Goal: Task Accomplishment & Management: Use online tool/utility

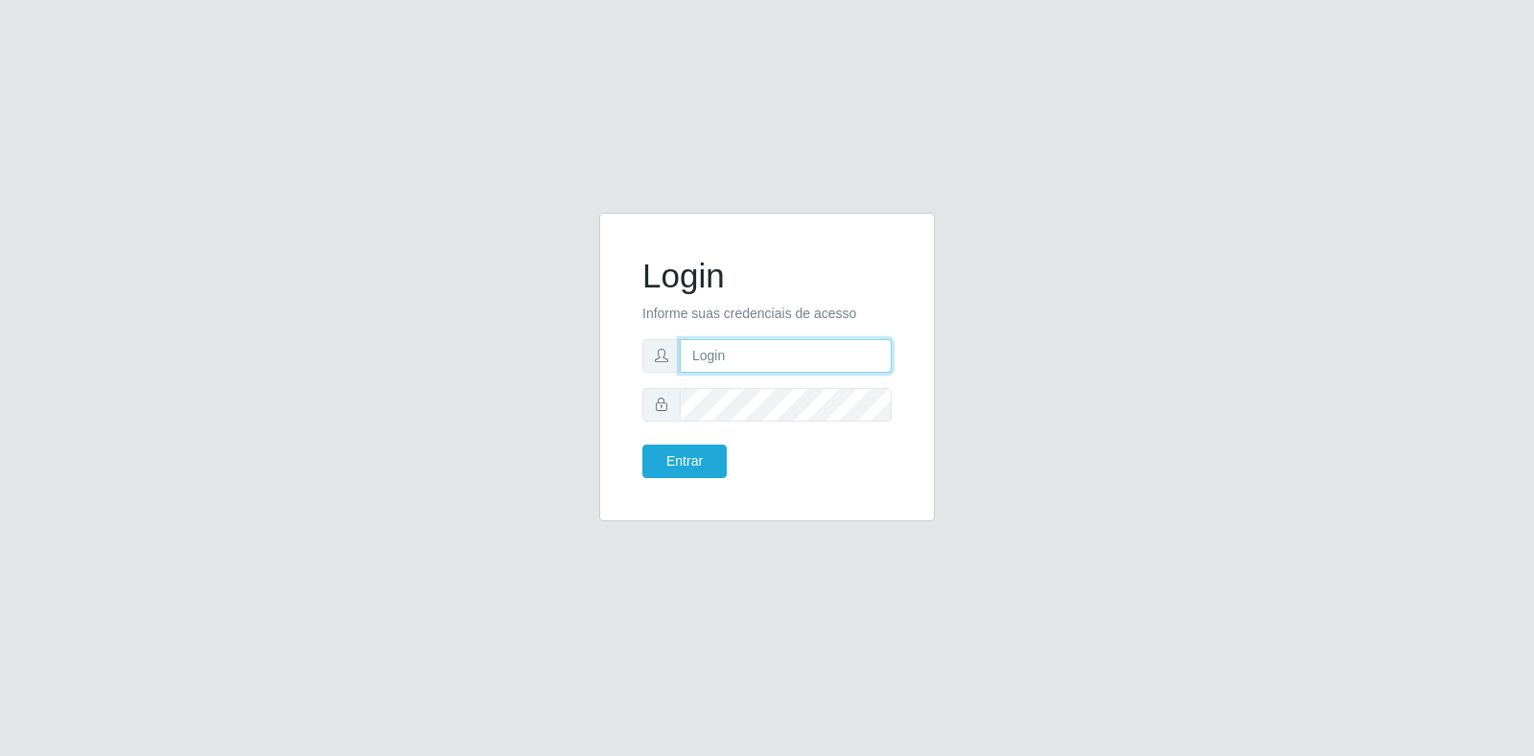
type input "[EMAIL_ADDRESS][DOMAIN_NAME]"
click at [764, 353] on input "[EMAIL_ADDRESS][DOMAIN_NAME]" at bounding box center [786, 356] width 212 height 34
click at [698, 474] on button "Entrar" at bounding box center [684, 462] width 84 height 34
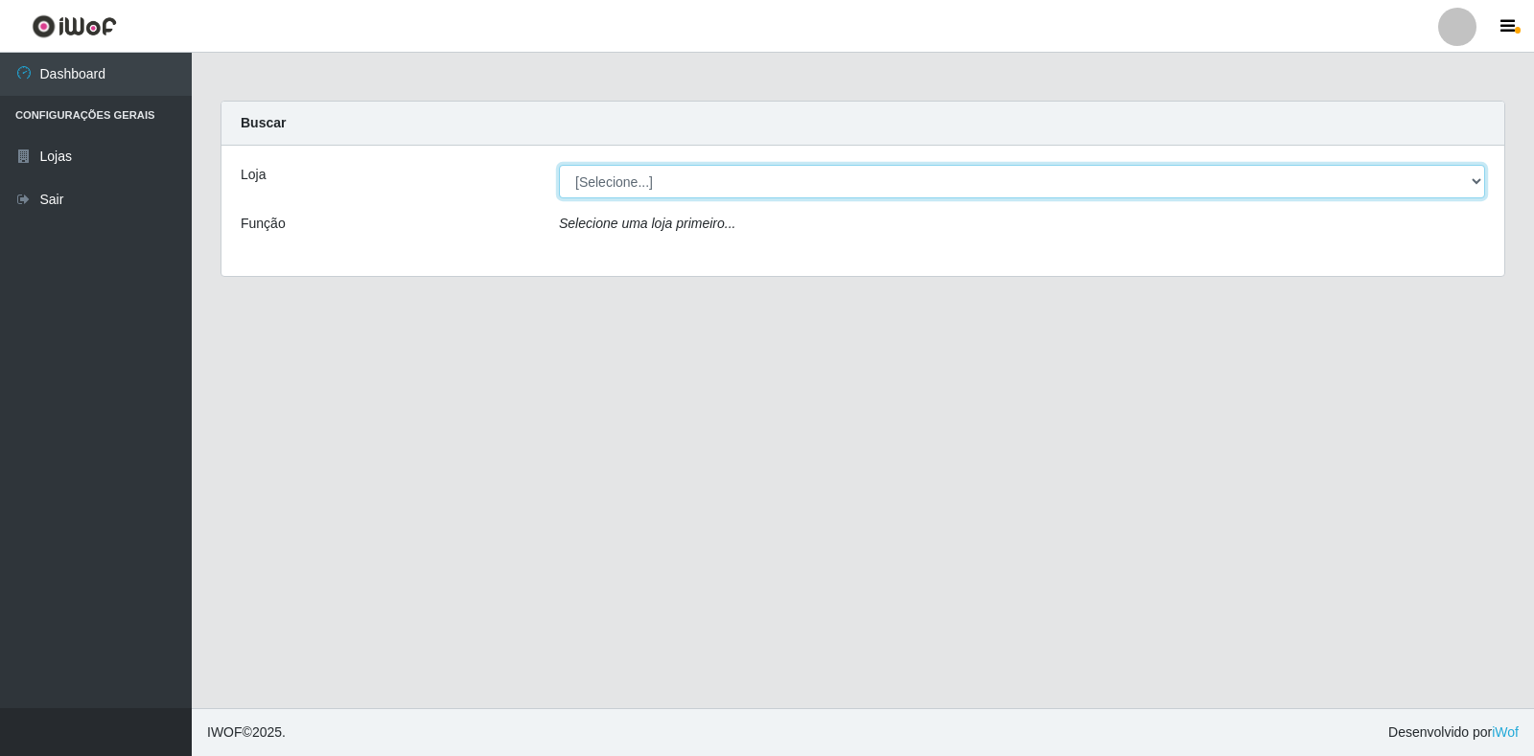
click at [896, 182] on select "[Selecione...] Atacado Vem - Loja 30 Laranjeiras Velha" at bounding box center [1022, 182] width 926 height 34
select select "495"
click at [559, 165] on select "[Selecione...] Atacado Vem - Loja 30 Laranjeiras Velha" at bounding box center [1022, 182] width 926 height 34
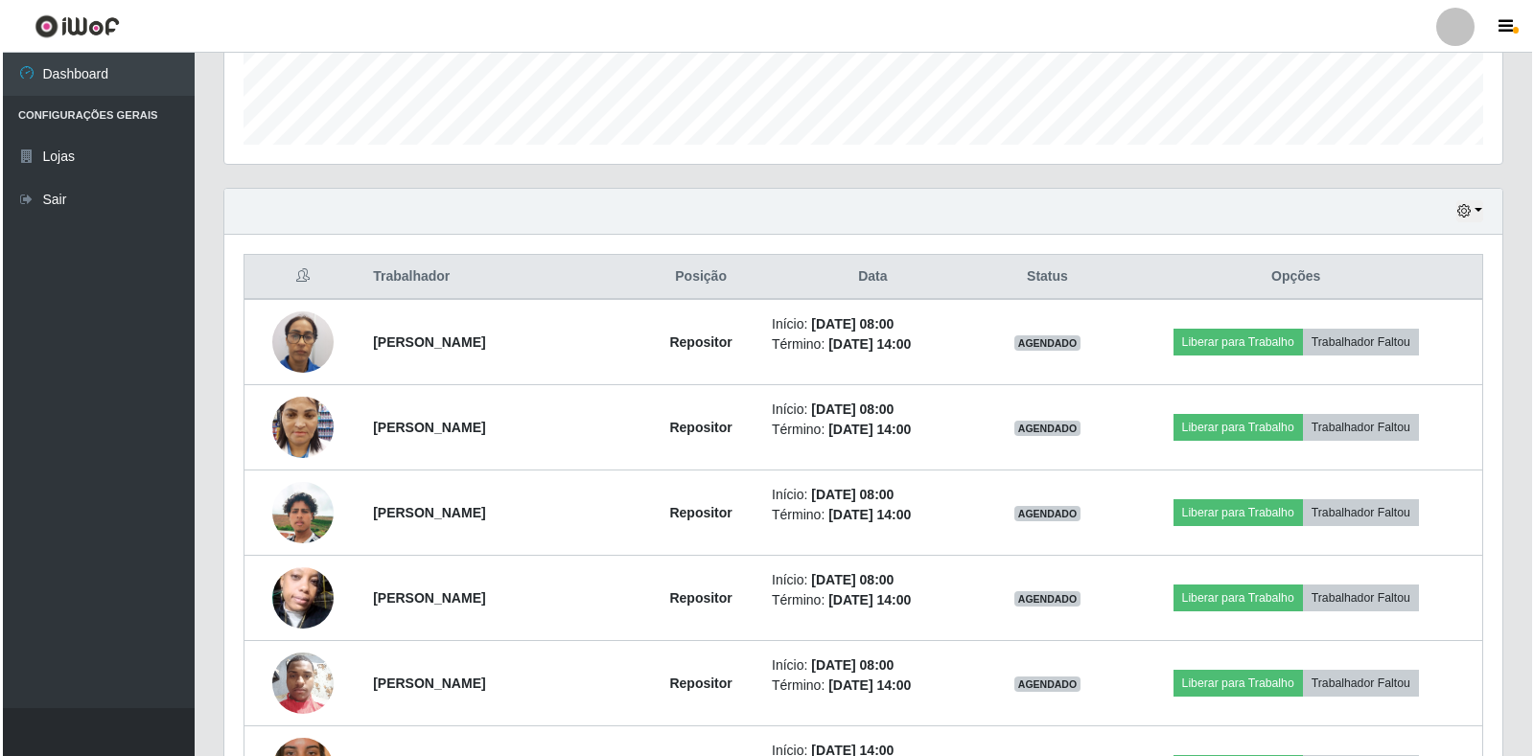
scroll to position [575, 0]
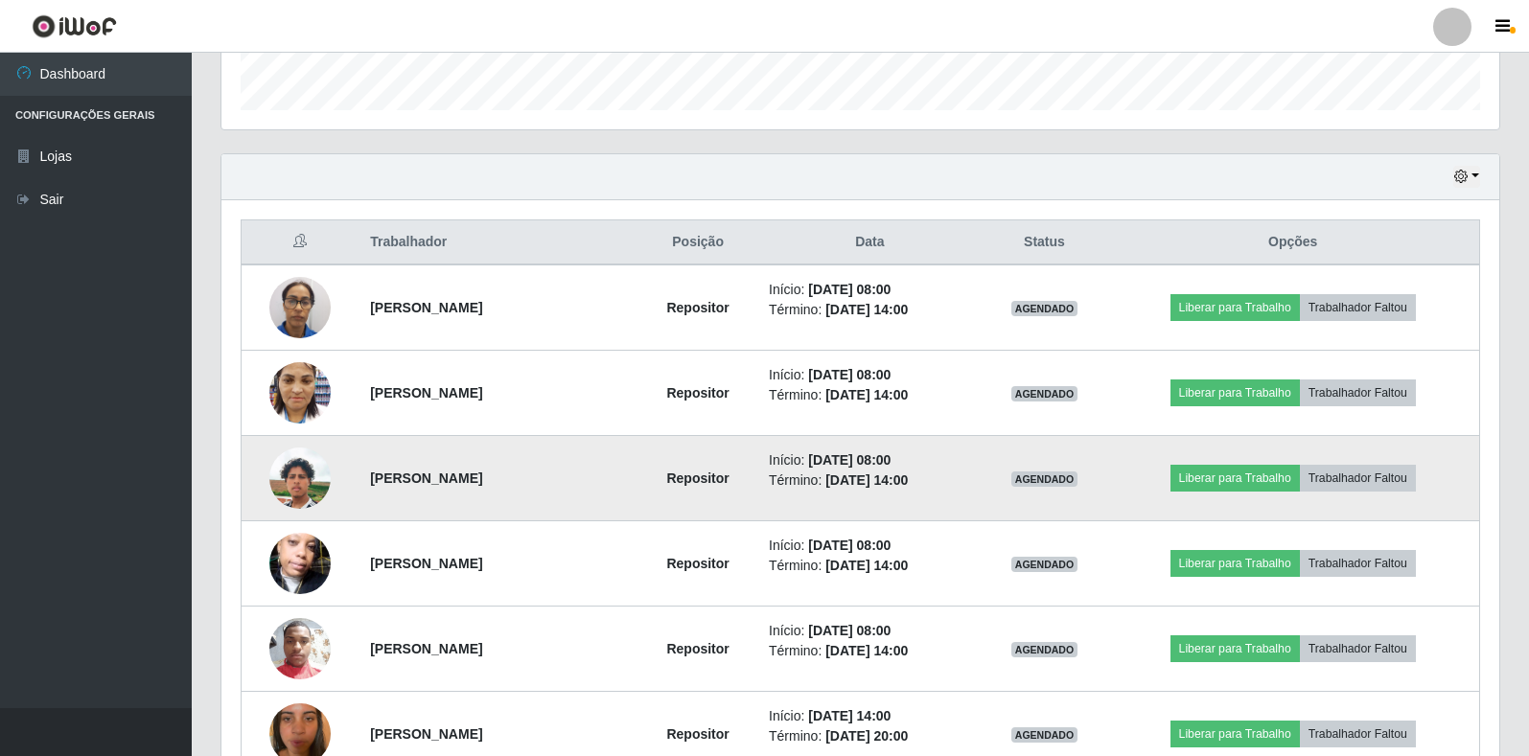
click at [298, 482] on img at bounding box center [299, 478] width 61 height 109
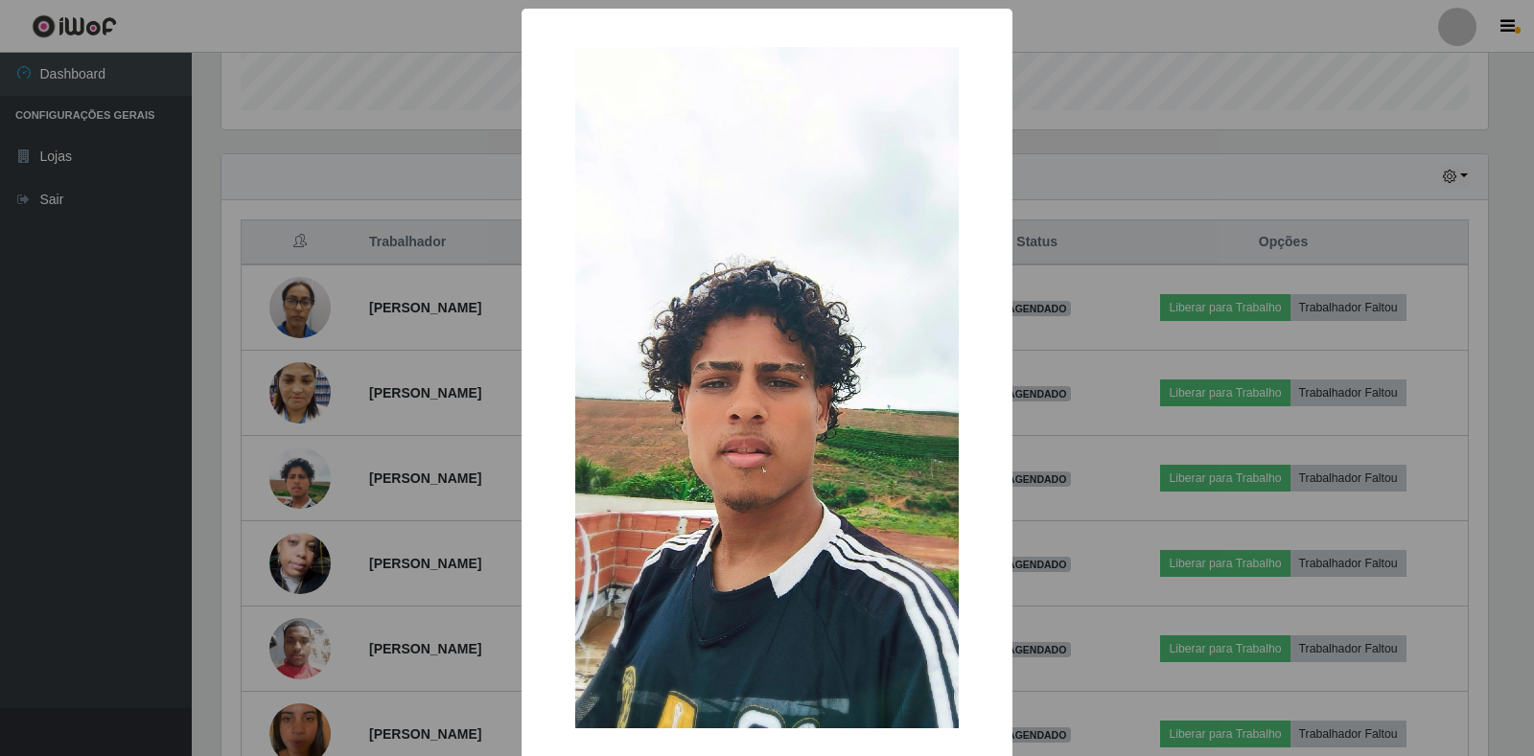
click at [381, 481] on div "× OK Cancel" at bounding box center [767, 378] width 1534 height 756
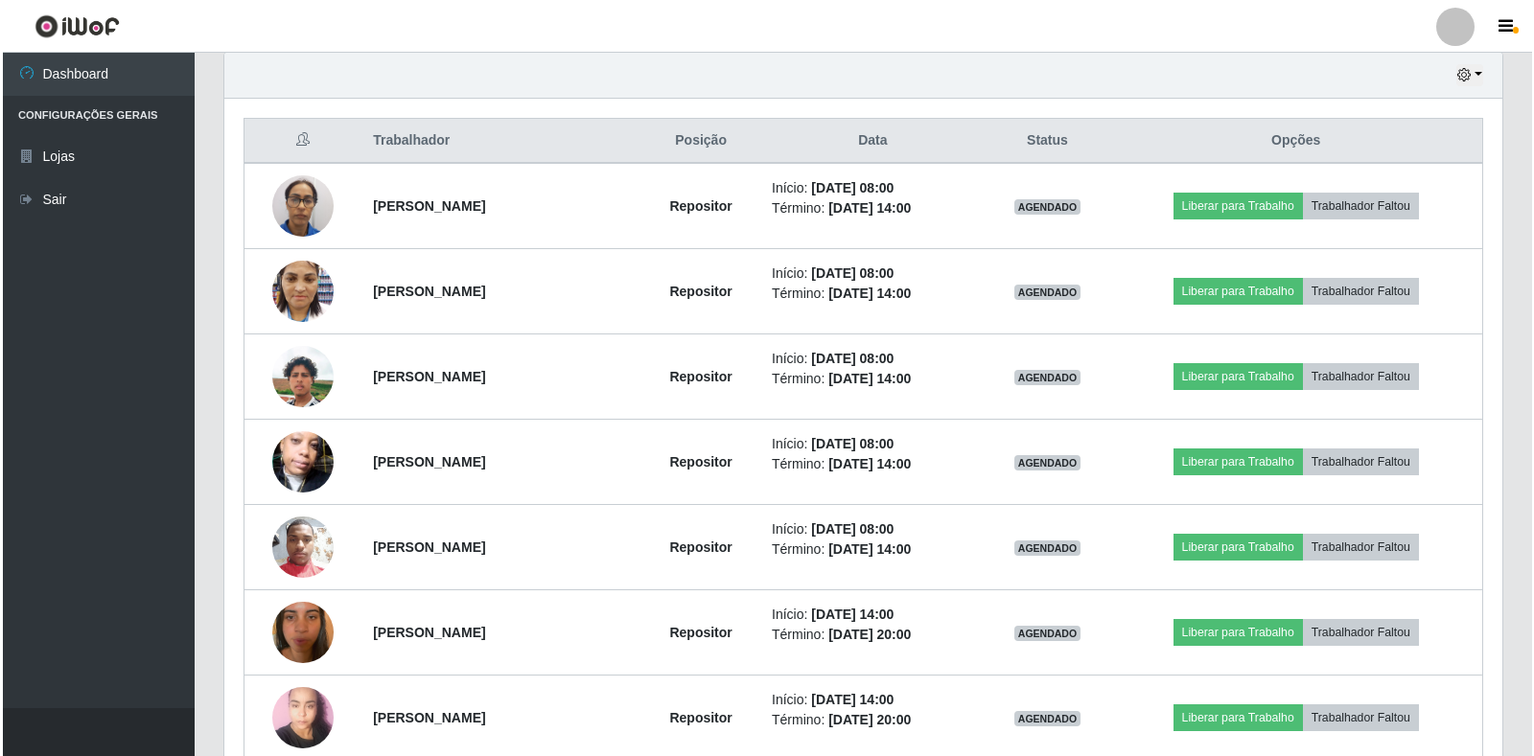
scroll to position [666, 0]
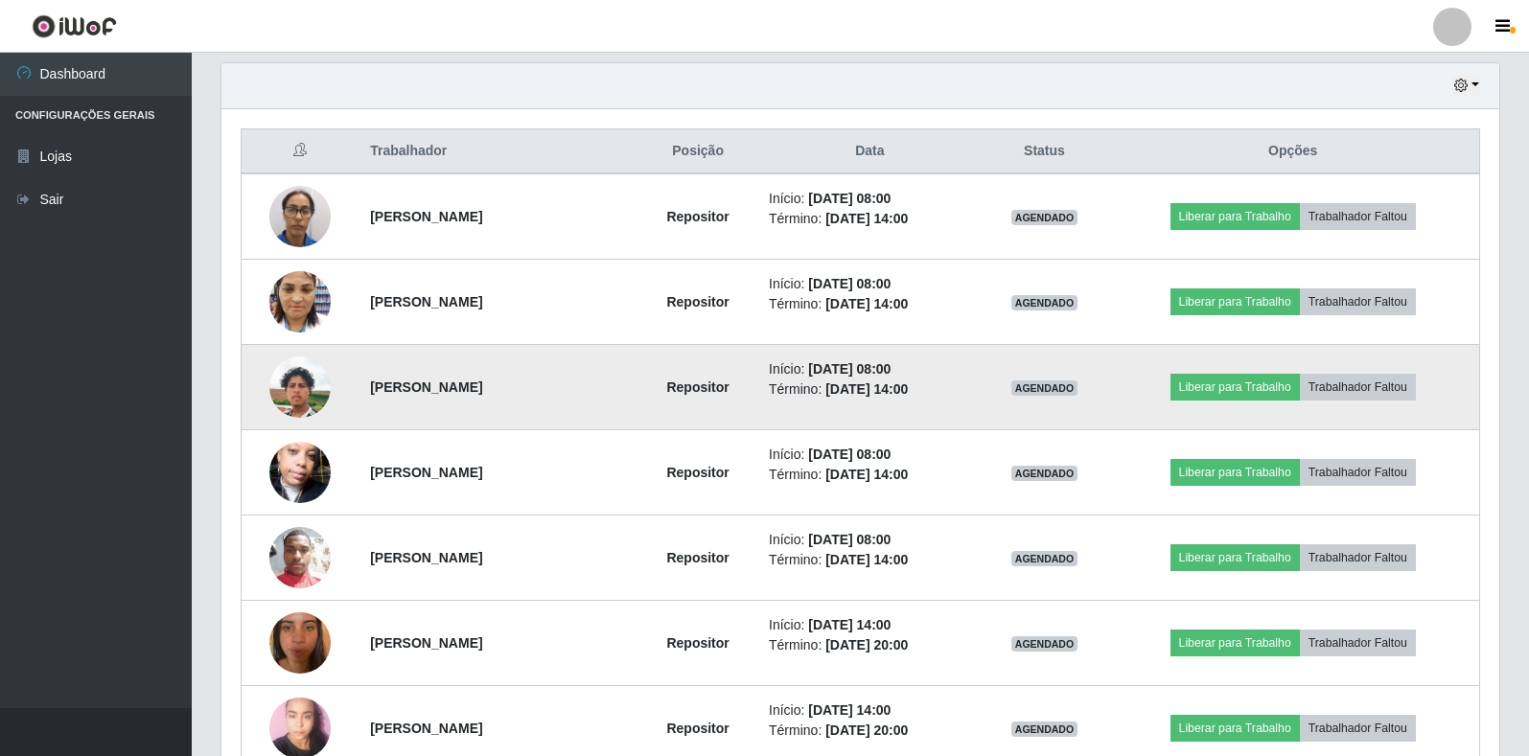
click at [291, 379] on img at bounding box center [299, 387] width 61 height 109
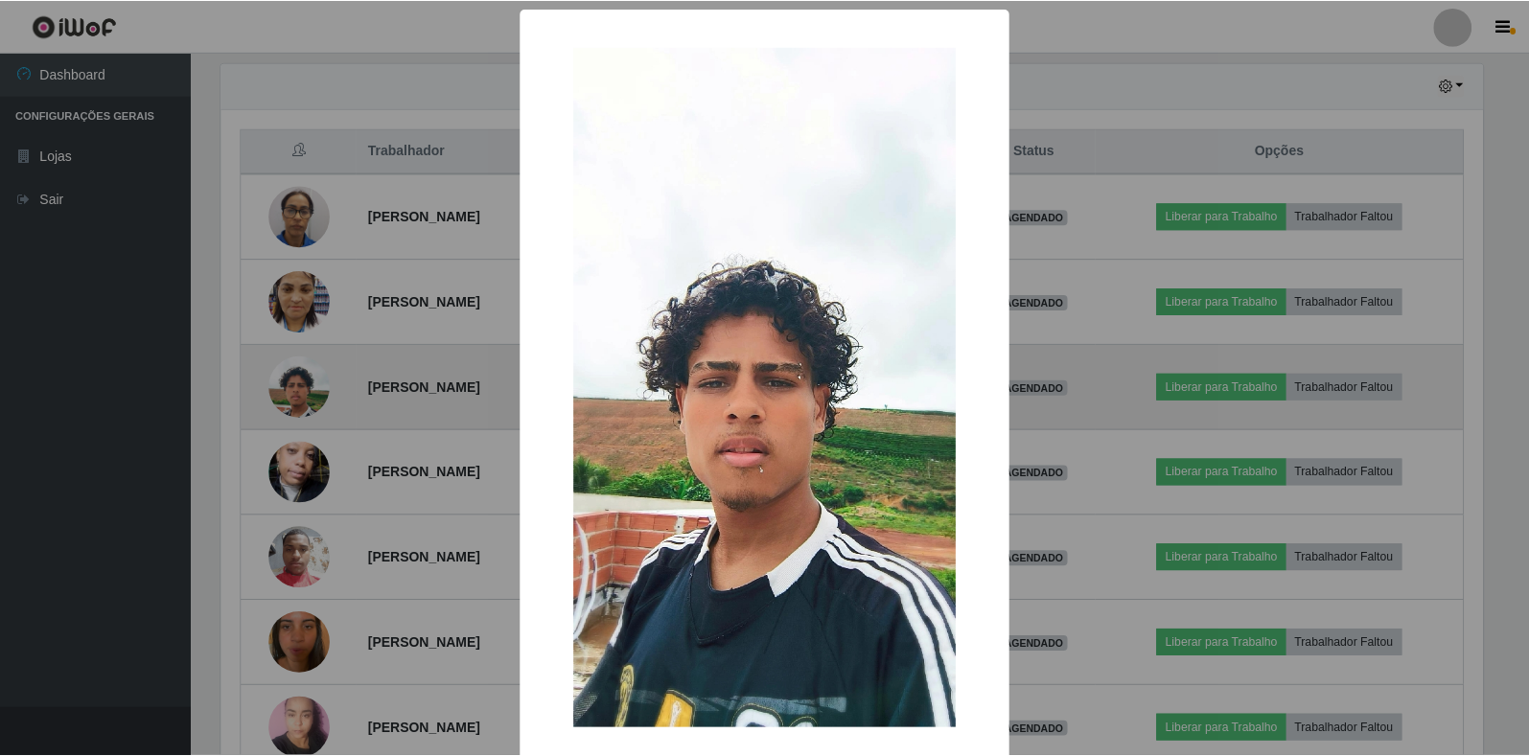
scroll to position [93, 0]
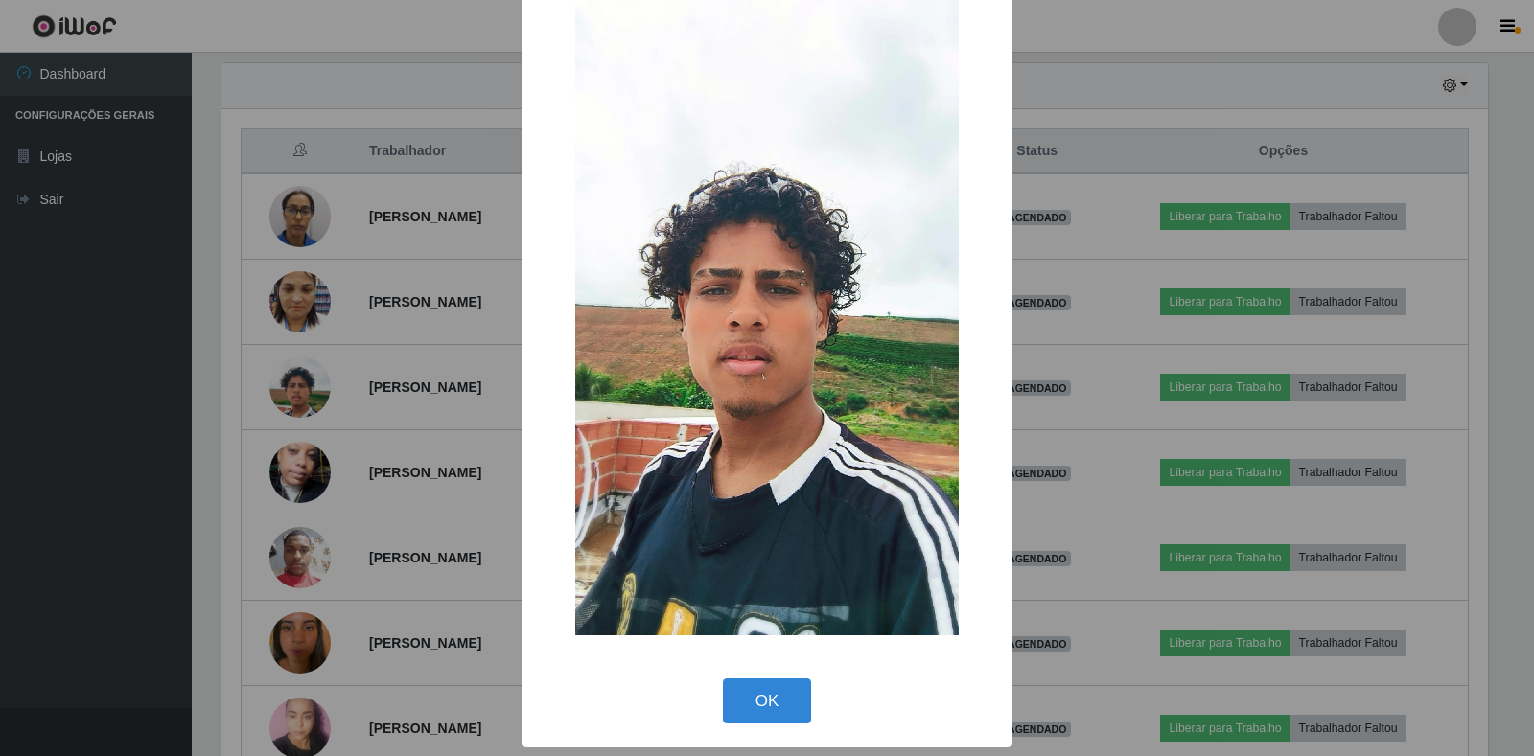
click at [416, 427] on div "× OK Cancel" at bounding box center [767, 378] width 1534 height 756
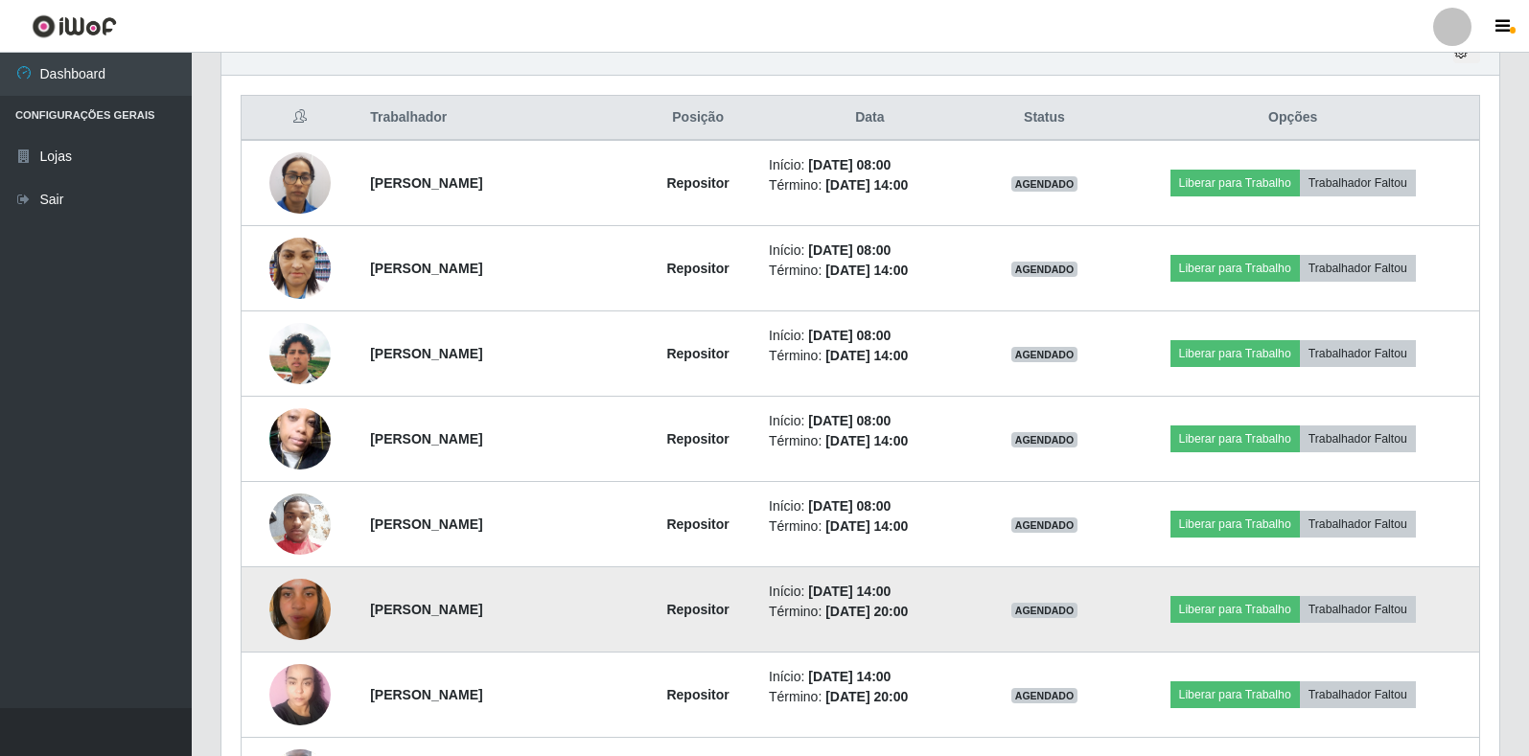
scroll to position [666, 0]
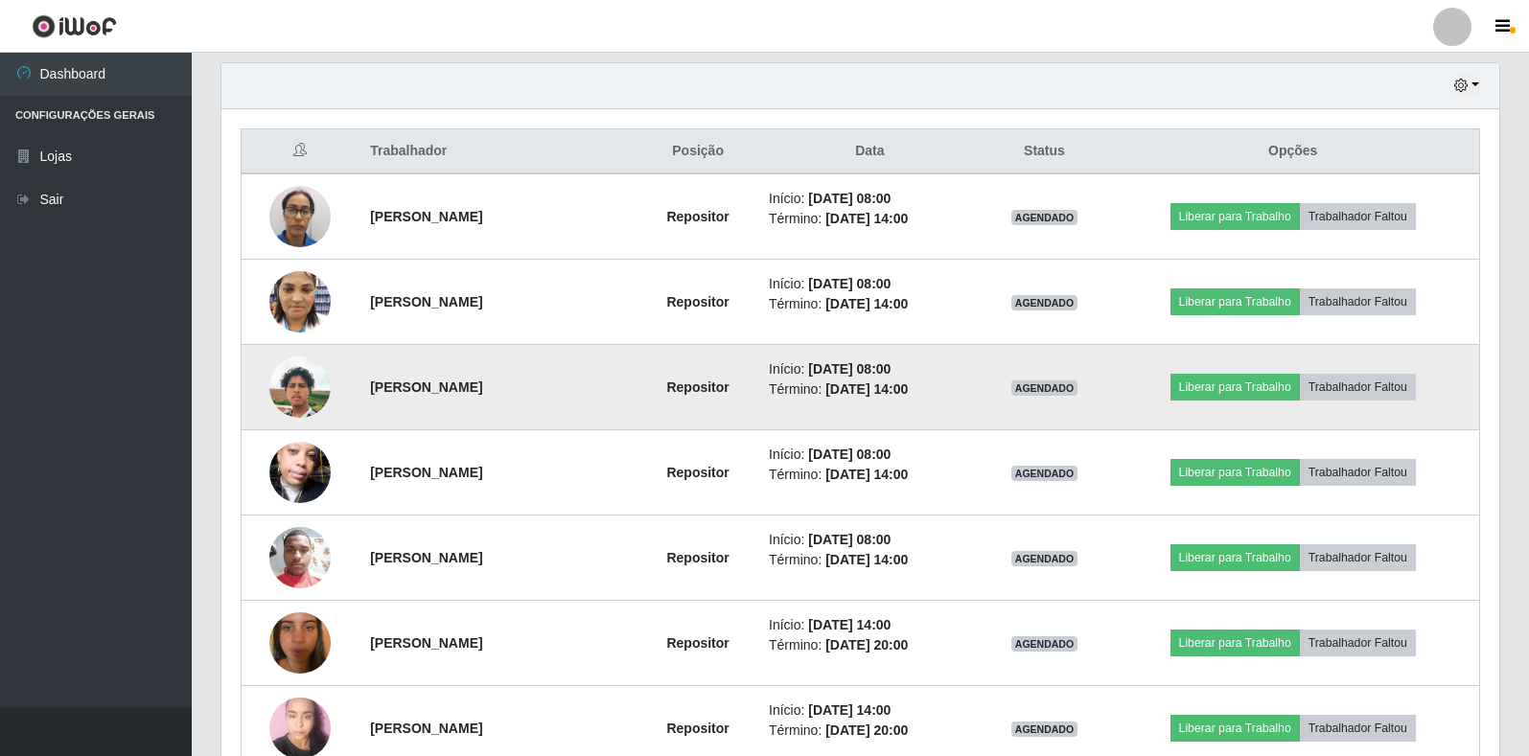
click at [296, 388] on img at bounding box center [299, 387] width 61 height 109
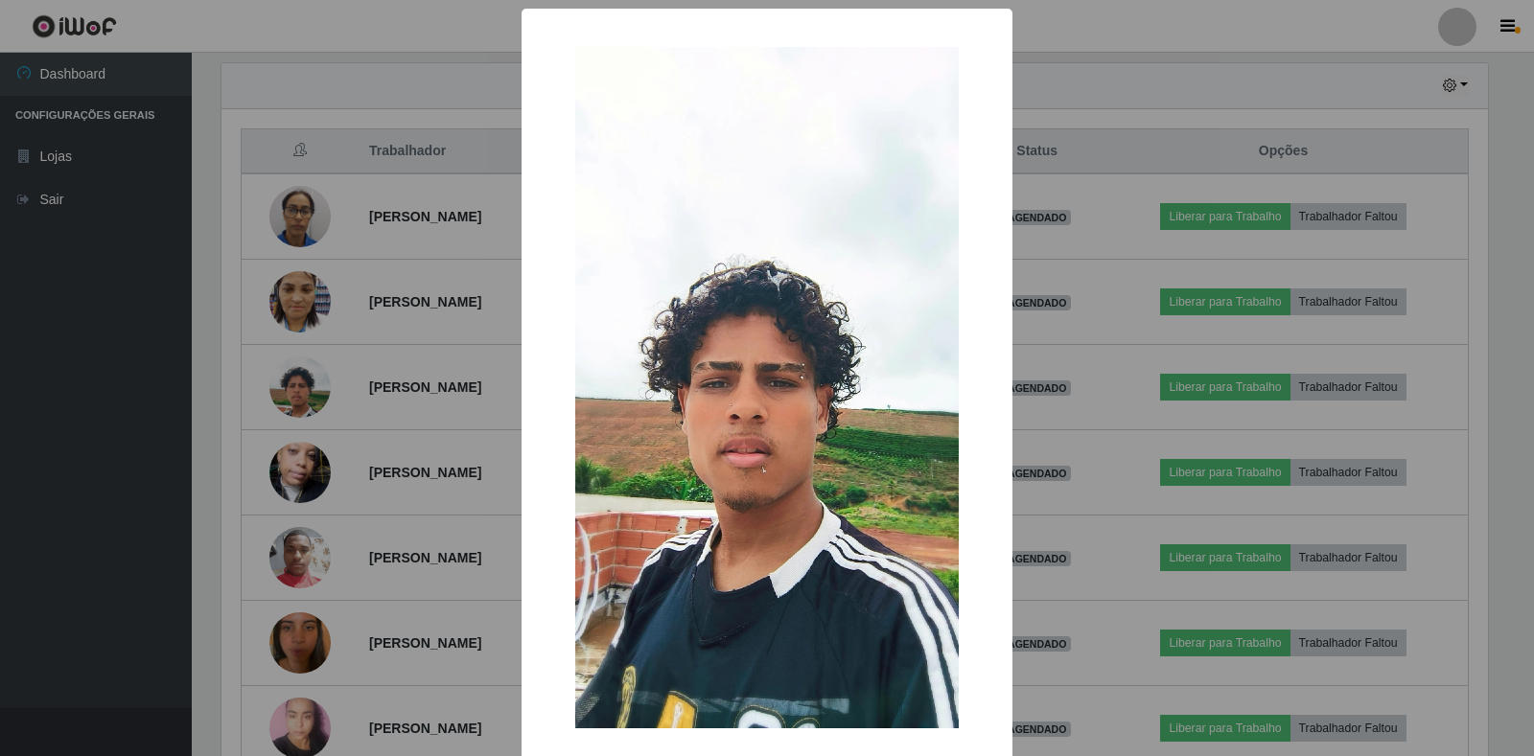
click at [404, 395] on div "× OK Cancel" at bounding box center [767, 378] width 1534 height 756
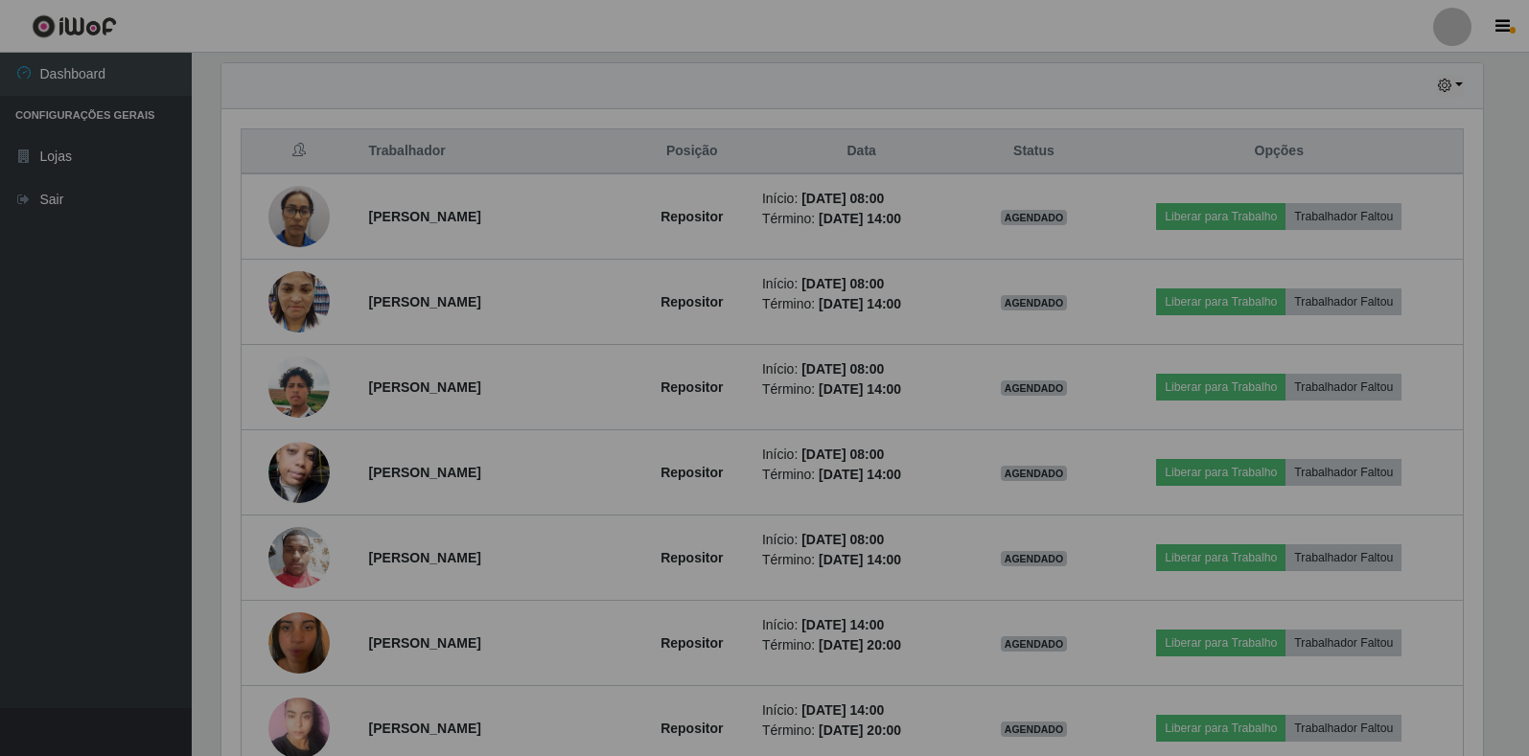
scroll to position [398, 1278]
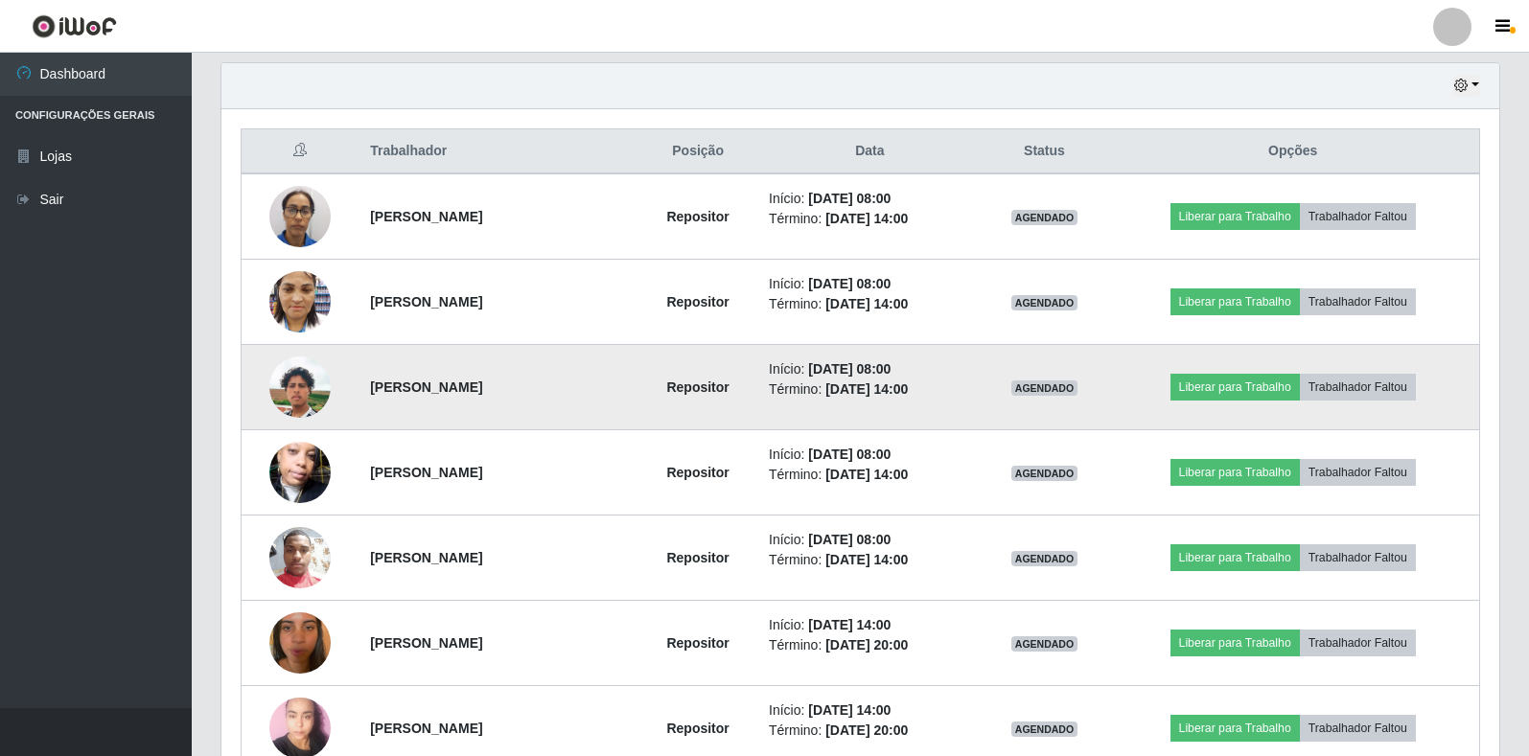
click at [285, 393] on img at bounding box center [299, 387] width 61 height 109
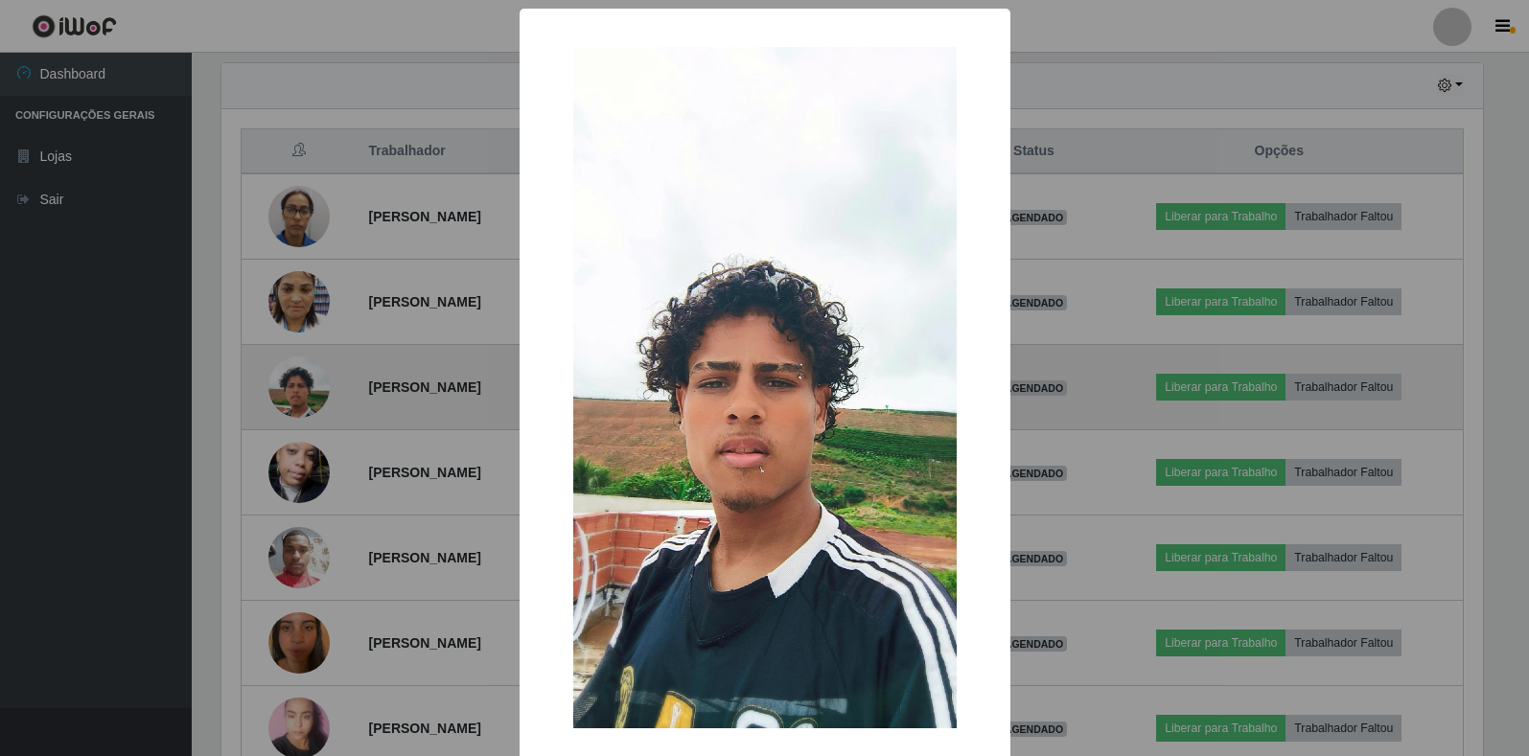
scroll to position [398, 1266]
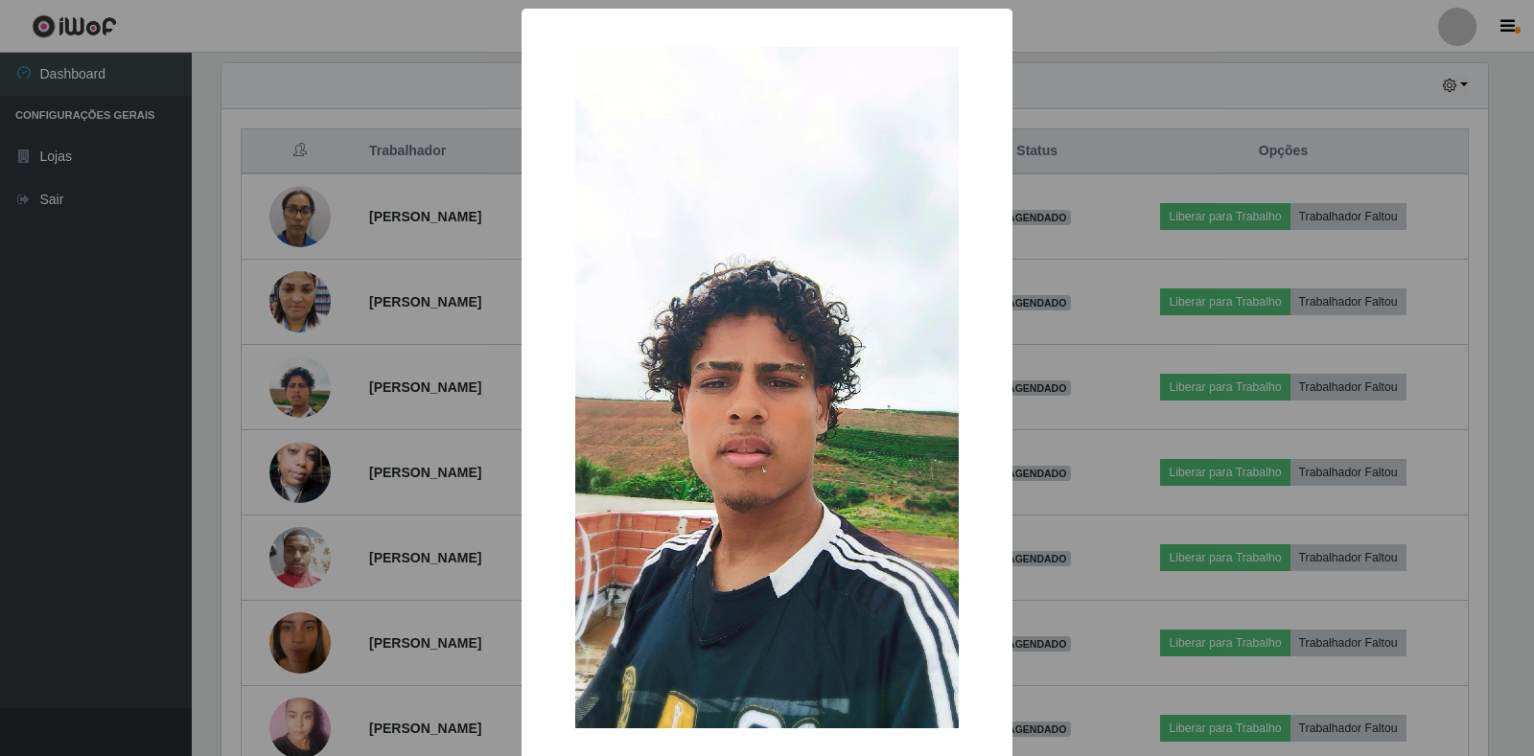
click at [329, 260] on div "× OK Cancel" at bounding box center [767, 378] width 1534 height 756
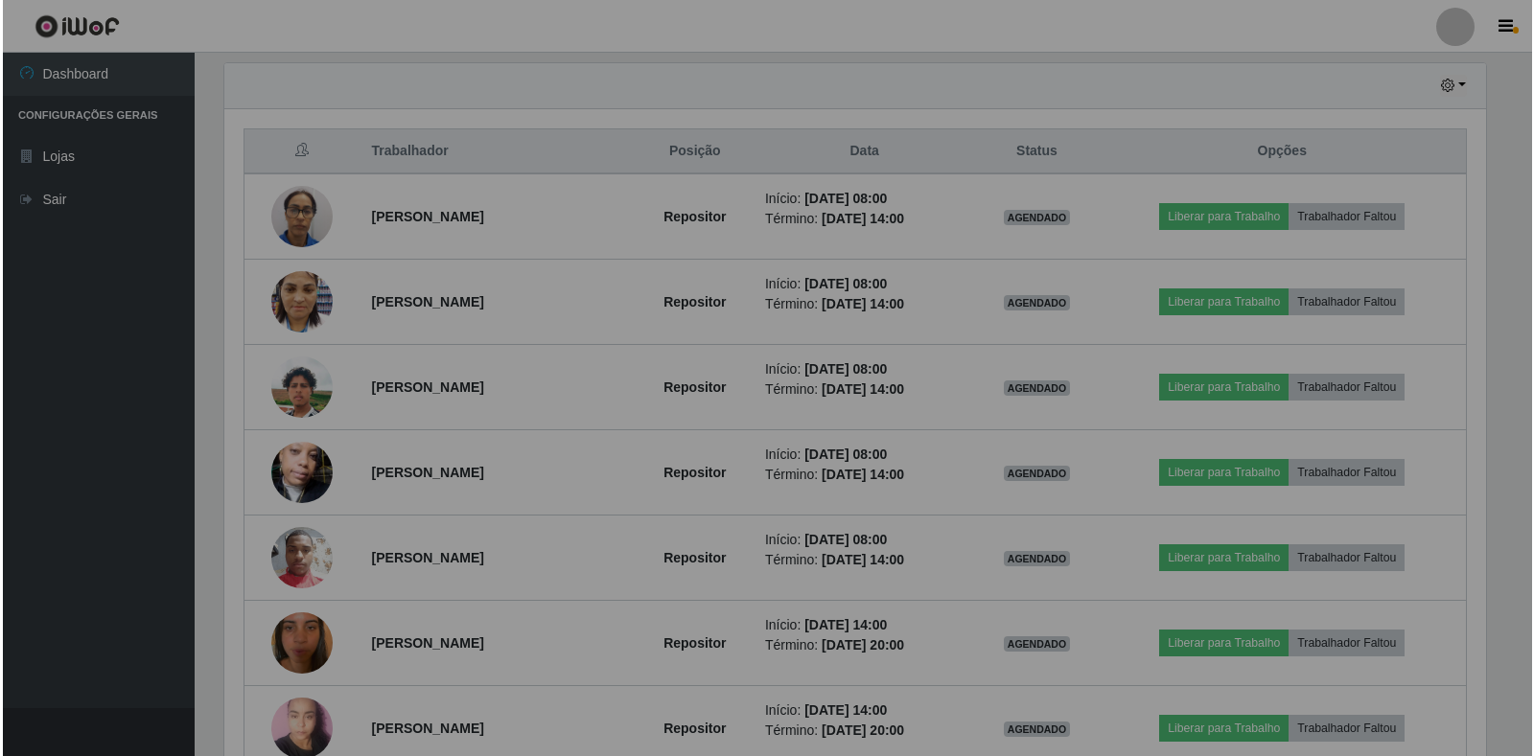
scroll to position [398, 1278]
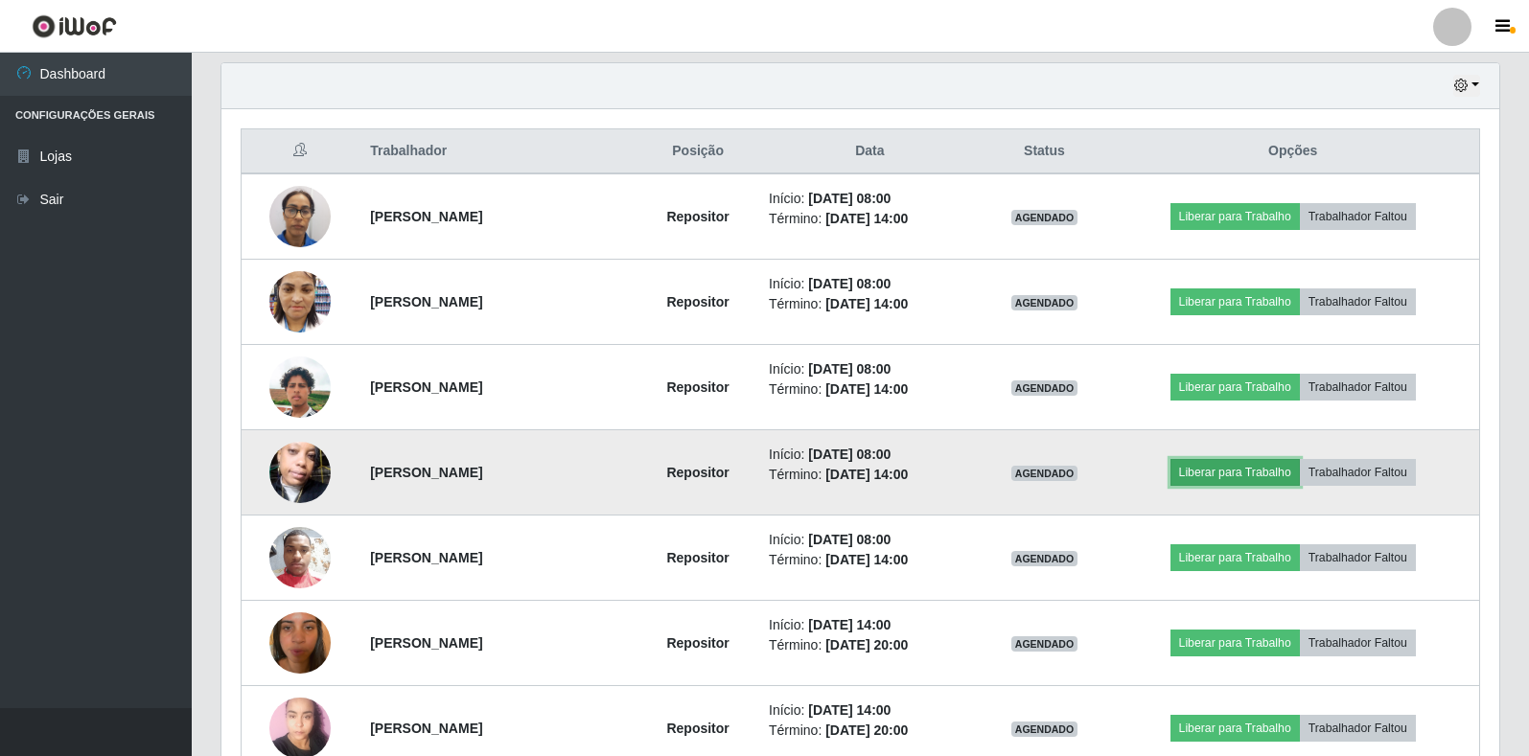
click at [1243, 472] on button "Liberar para Trabalho" at bounding box center [1234, 472] width 129 height 27
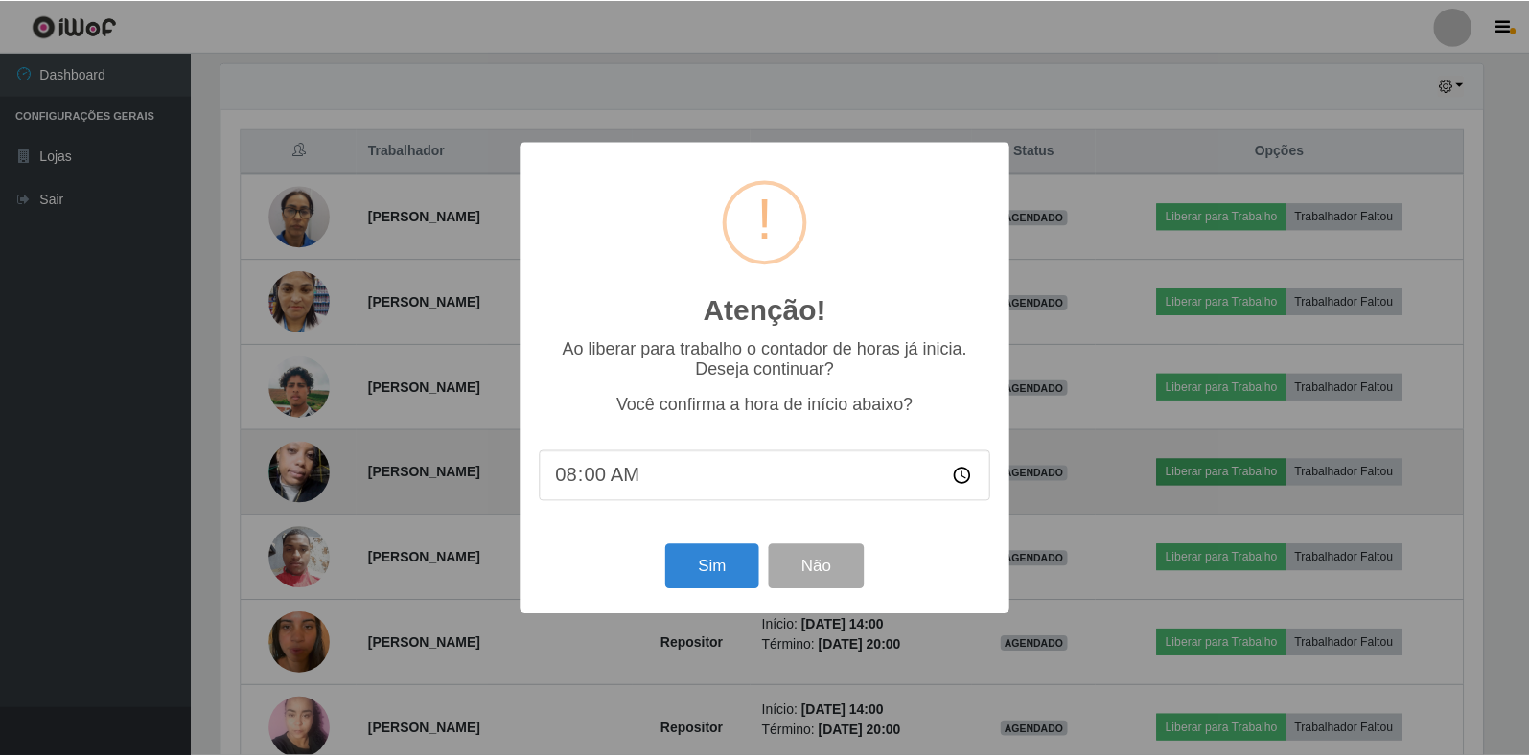
scroll to position [398, 1266]
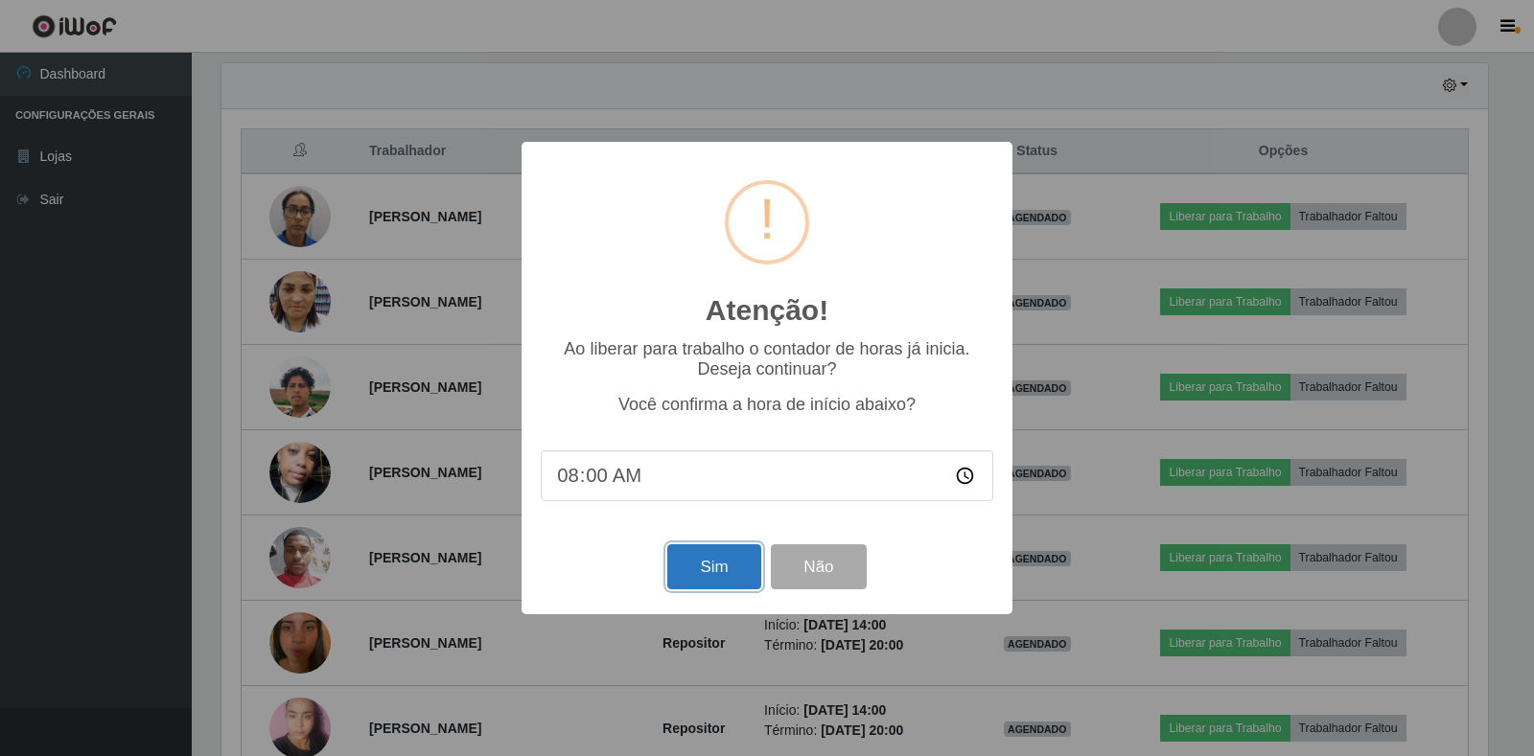
click at [689, 579] on button "Sim" at bounding box center [713, 566] width 93 height 45
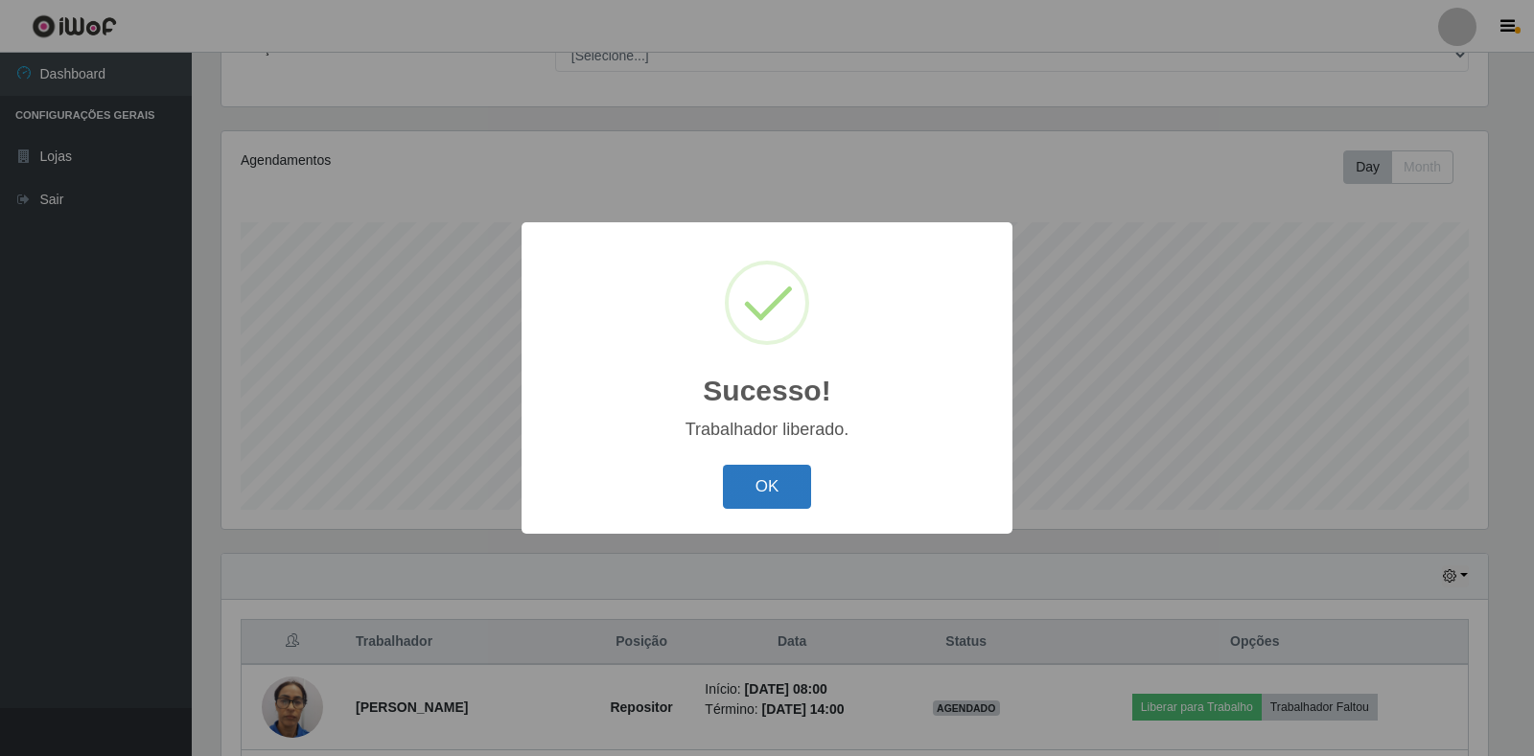
click at [779, 492] on button "OK" at bounding box center [767, 487] width 89 height 45
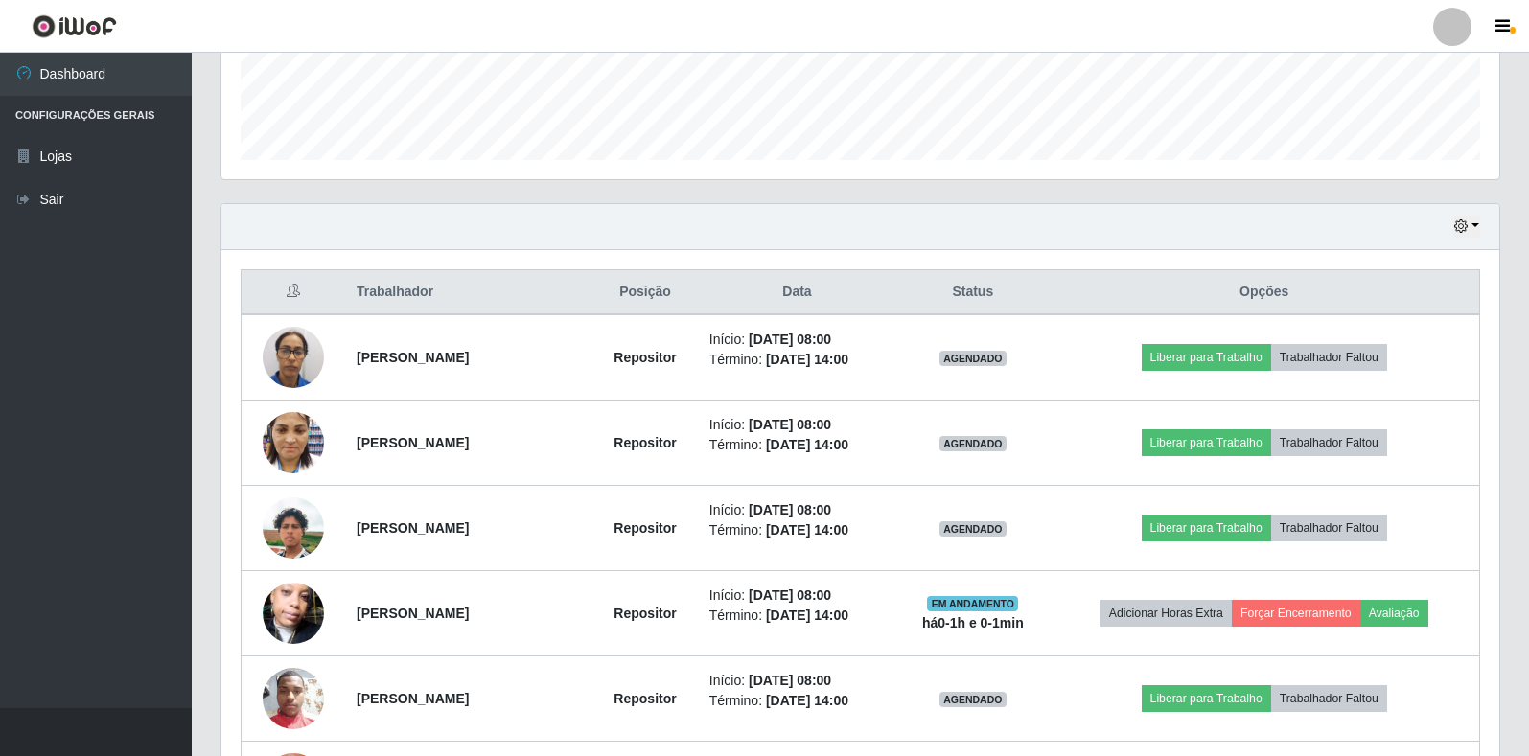
scroll to position [559, 0]
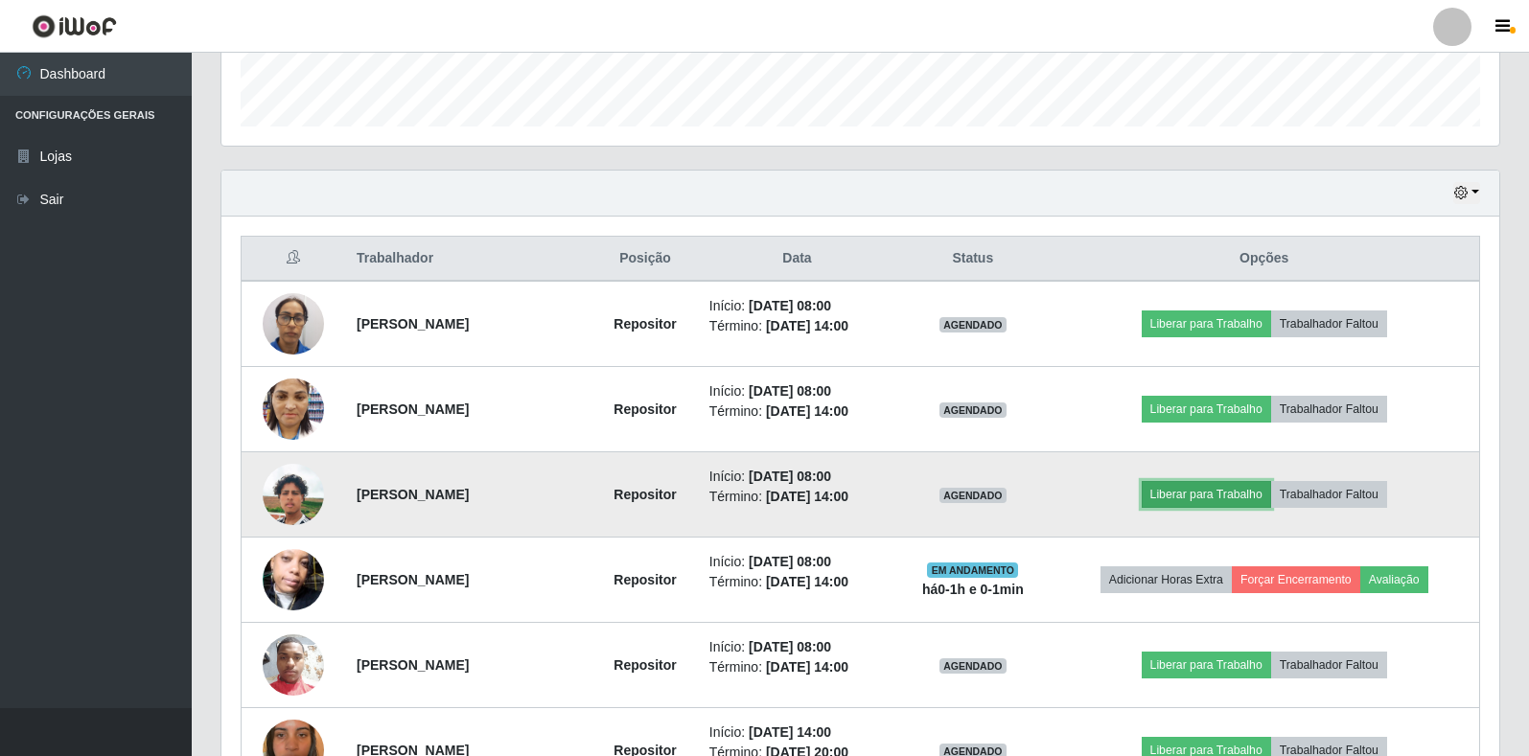
click at [1194, 497] on button "Liberar para Trabalho" at bounding box center [1206, 494] width 129 height 27
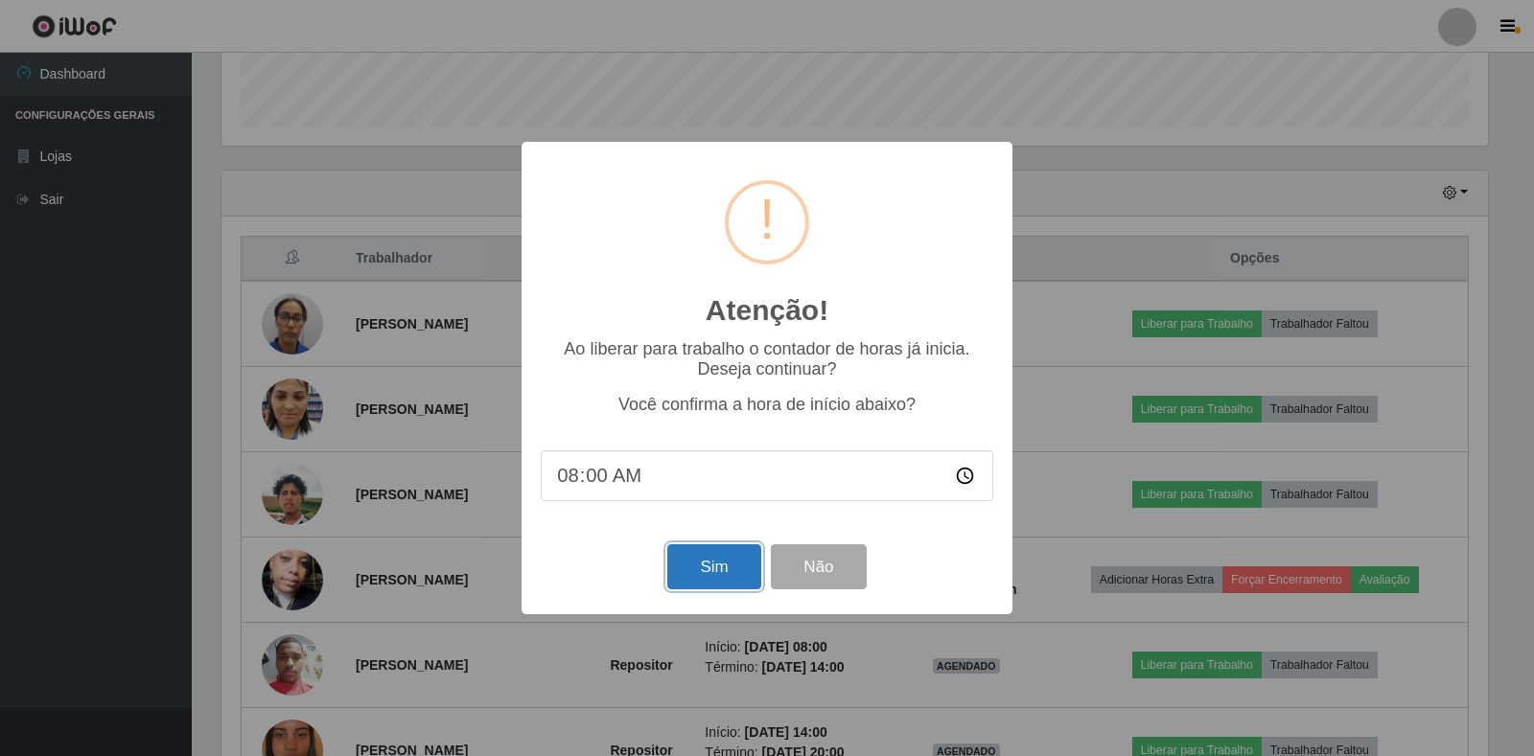
click at [701, 568] on button "Sim" at bounding box center [713, 566] width 93 height 45
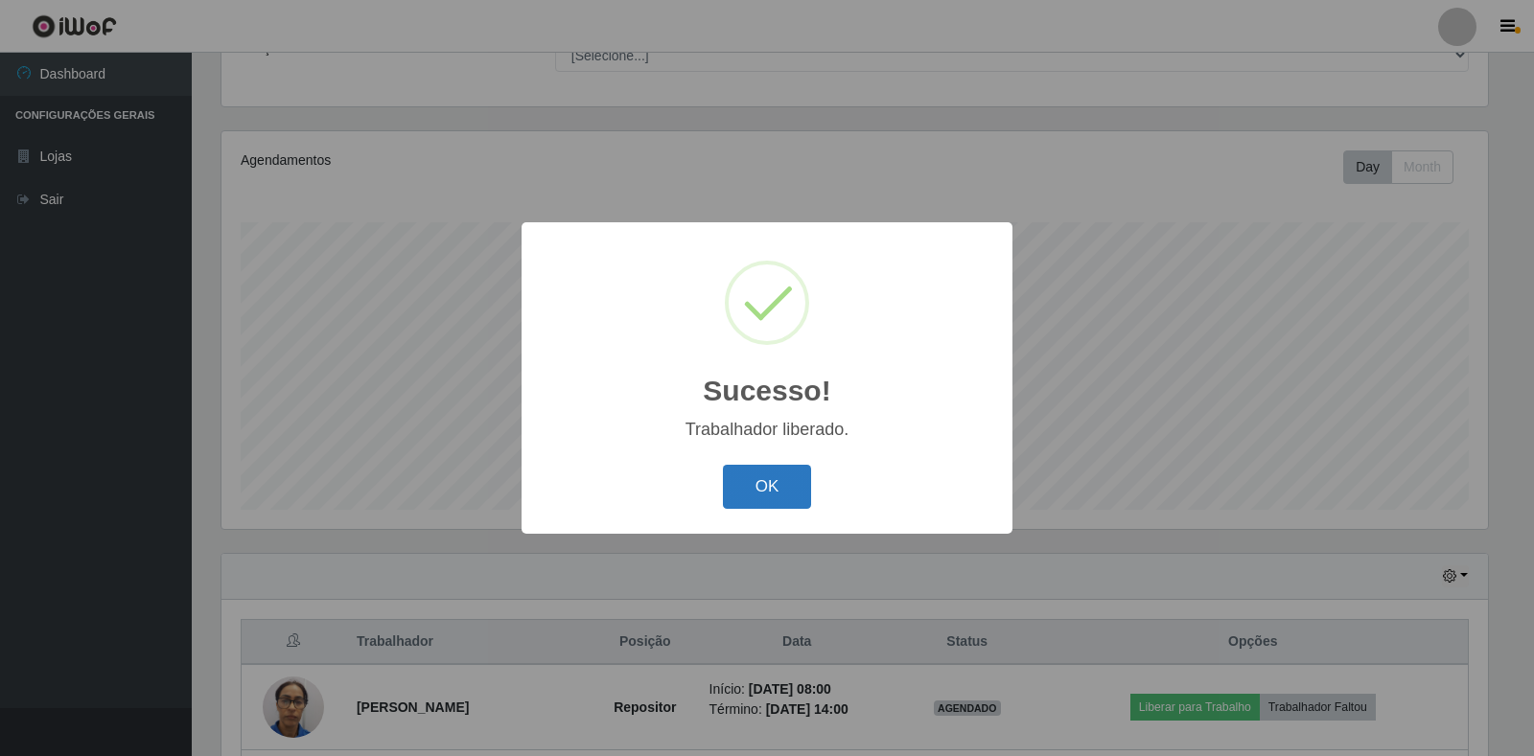
click at [790, 492] on button "OK" at bounding box center [767, 487] width 89 height 45
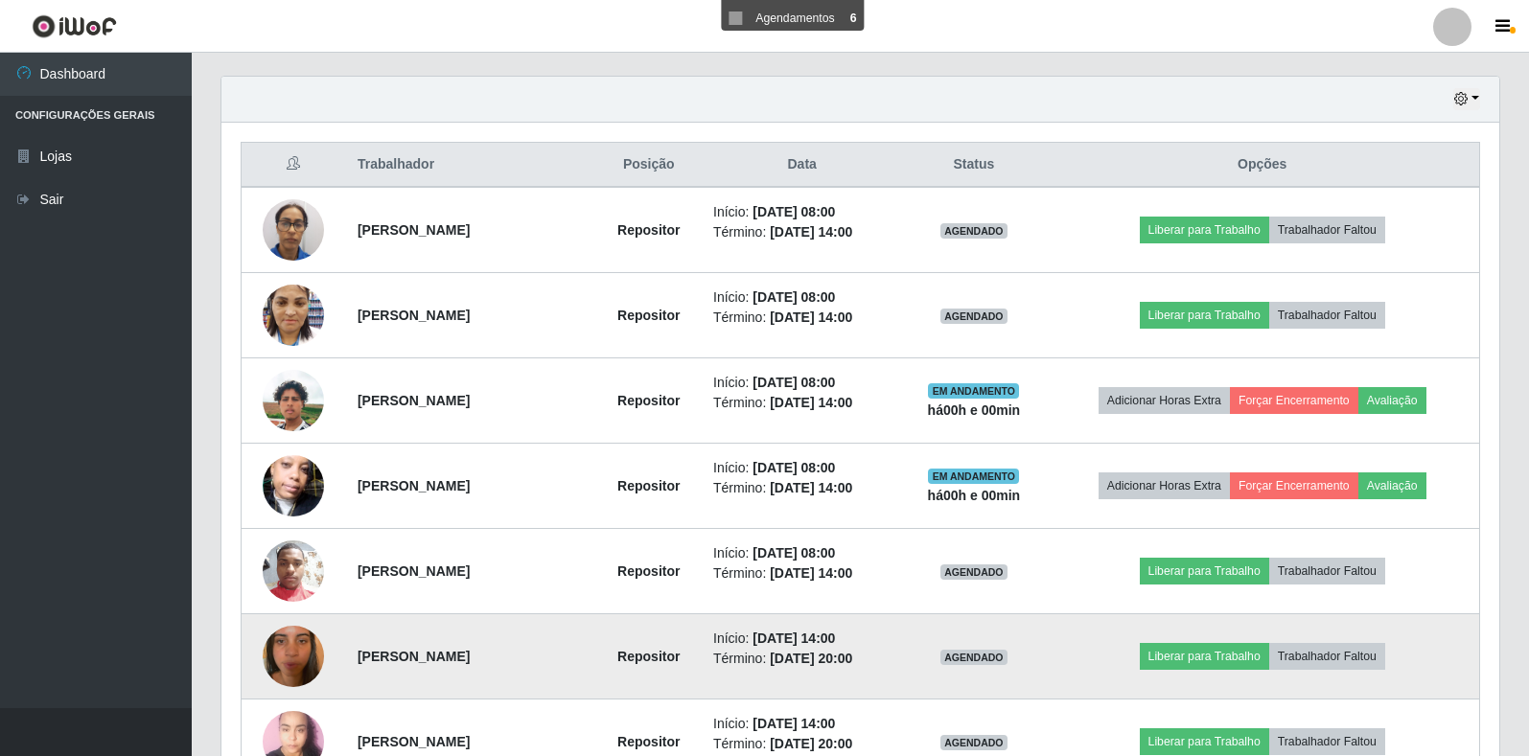
scroll to position [655, 0]
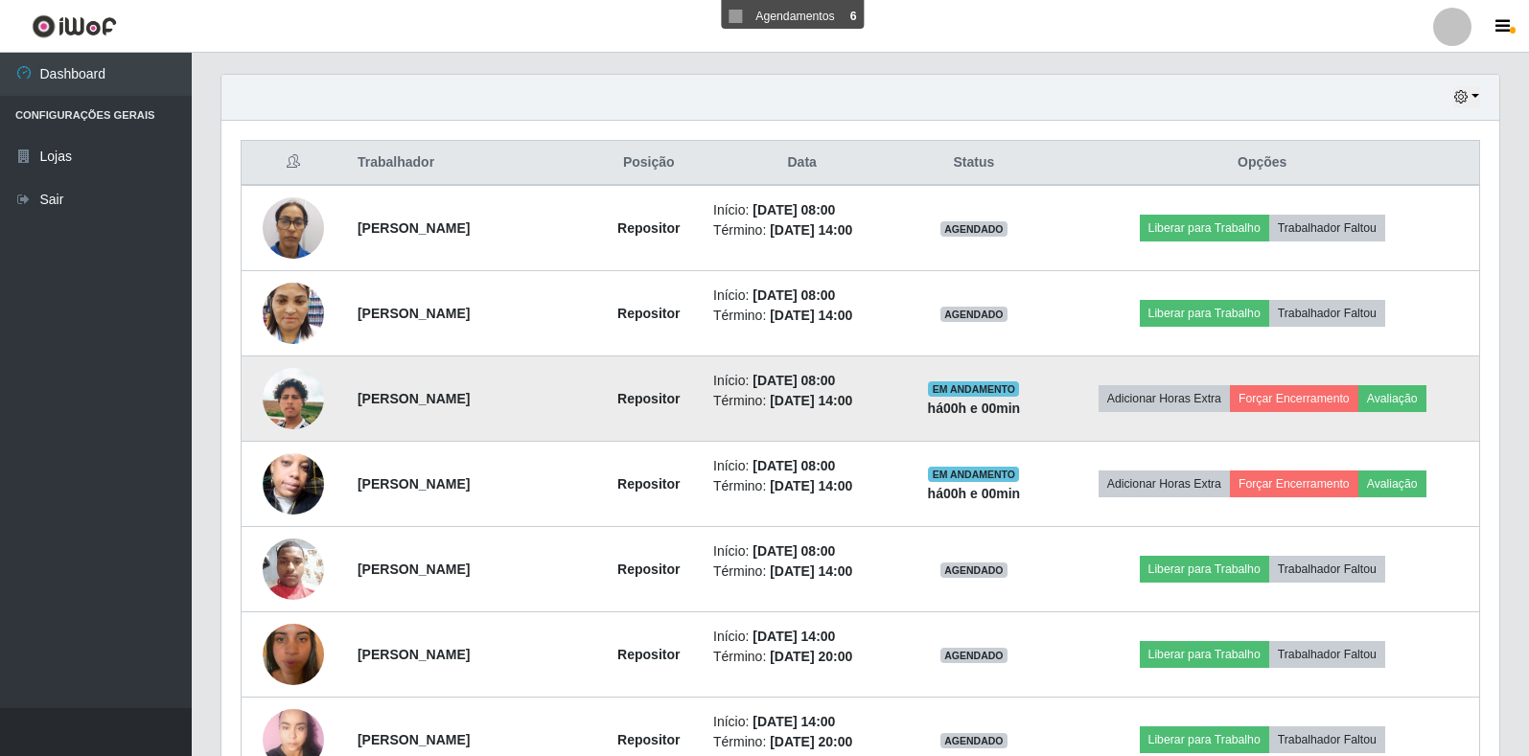
click at [298, 402] on img at bounding box center [293, 398] width 61 height 109
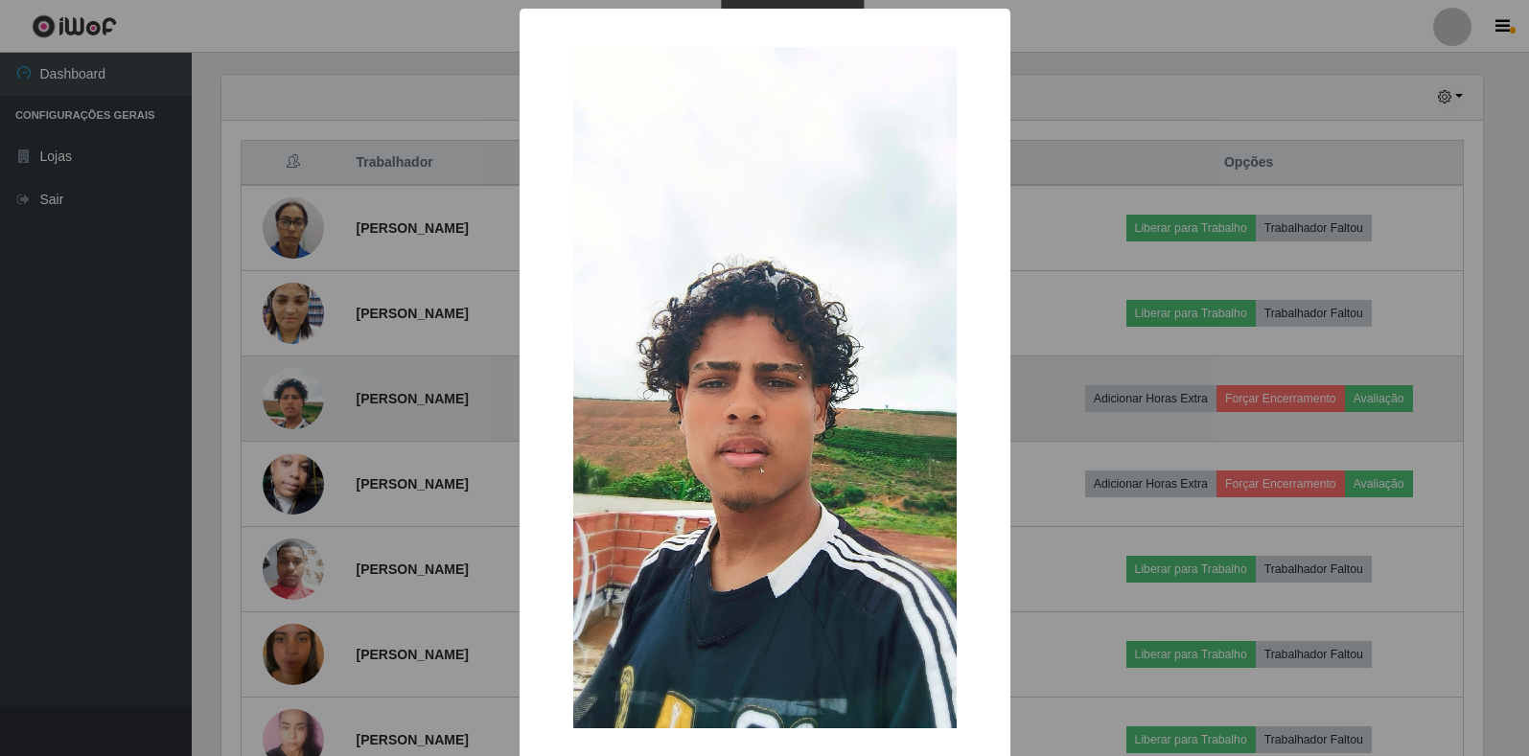
scroll to position [398, 1266]
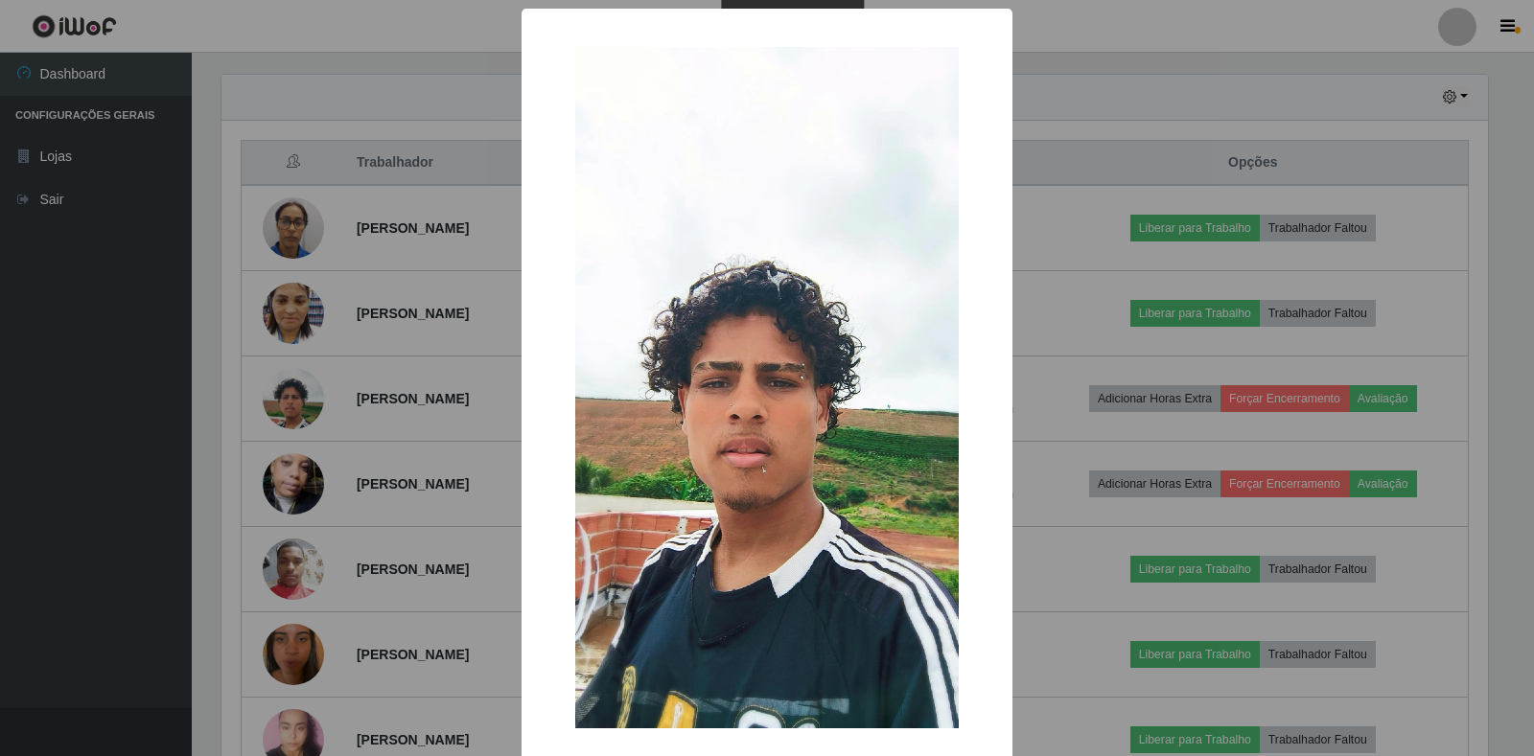
click at [387, 399] on div "× OK Cancel" at bounding box center [767, 378] width 1534 height 756
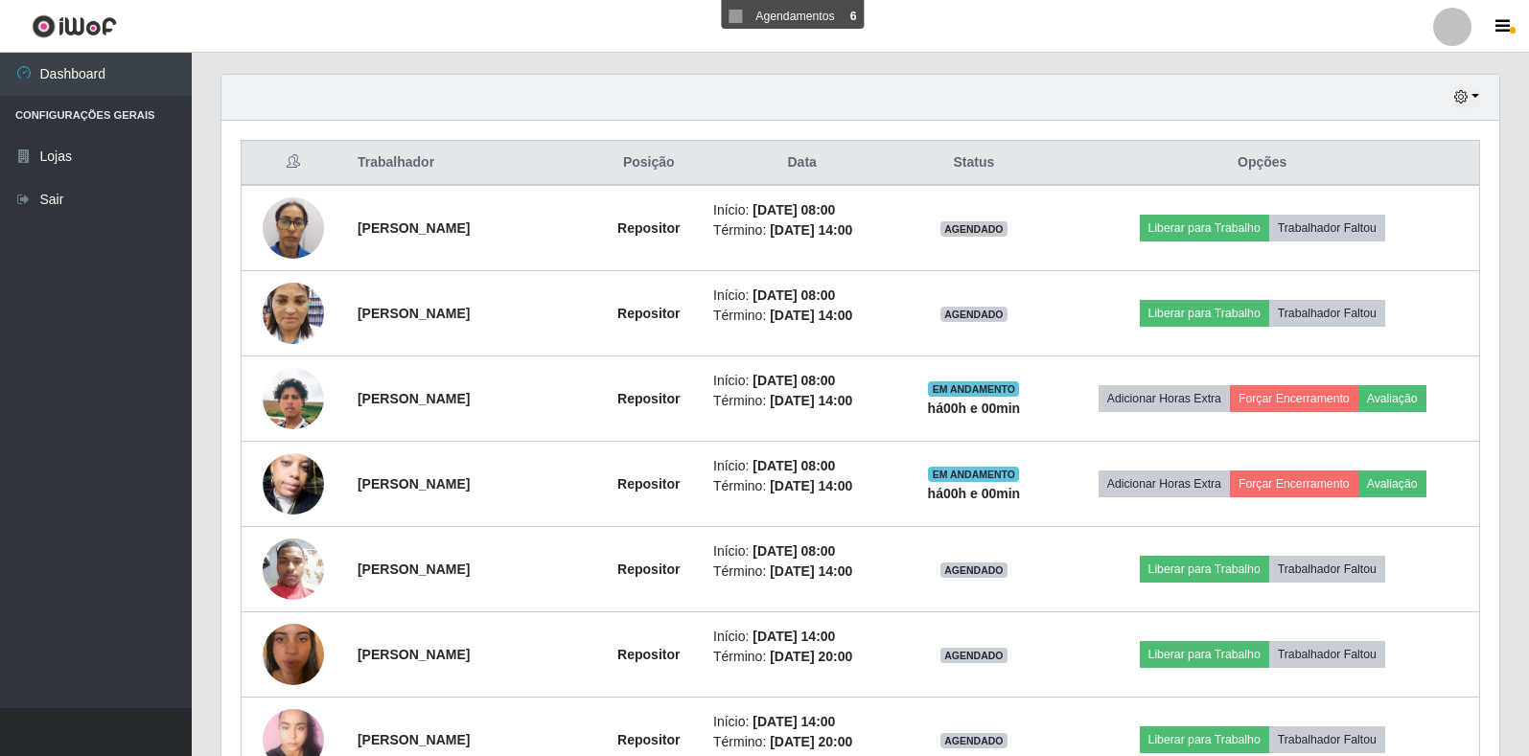
scroll to position [398, 1278]
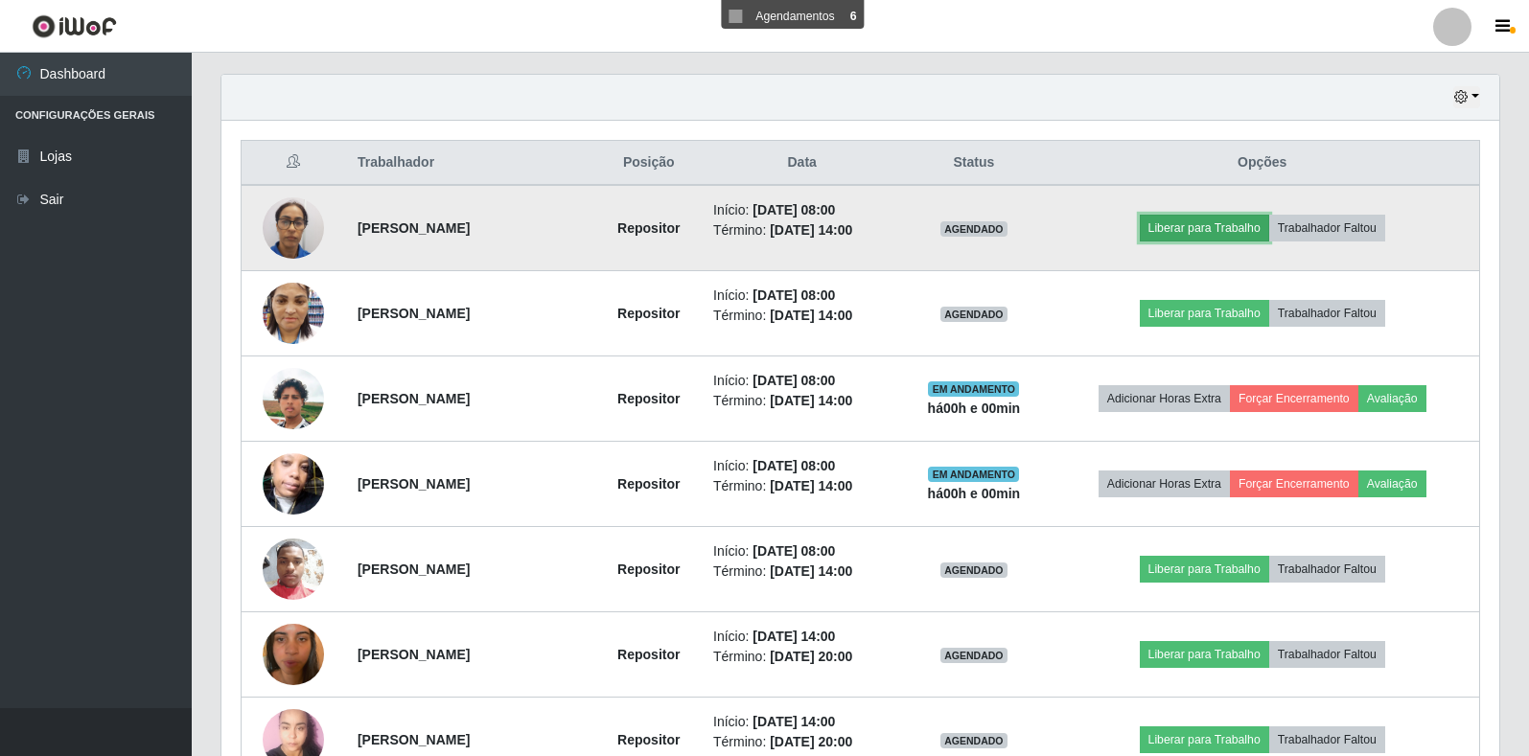
click at [1201, 217] on button "Liberar para Trabalho" at bounding box center [1204, 228] width 129 height 27
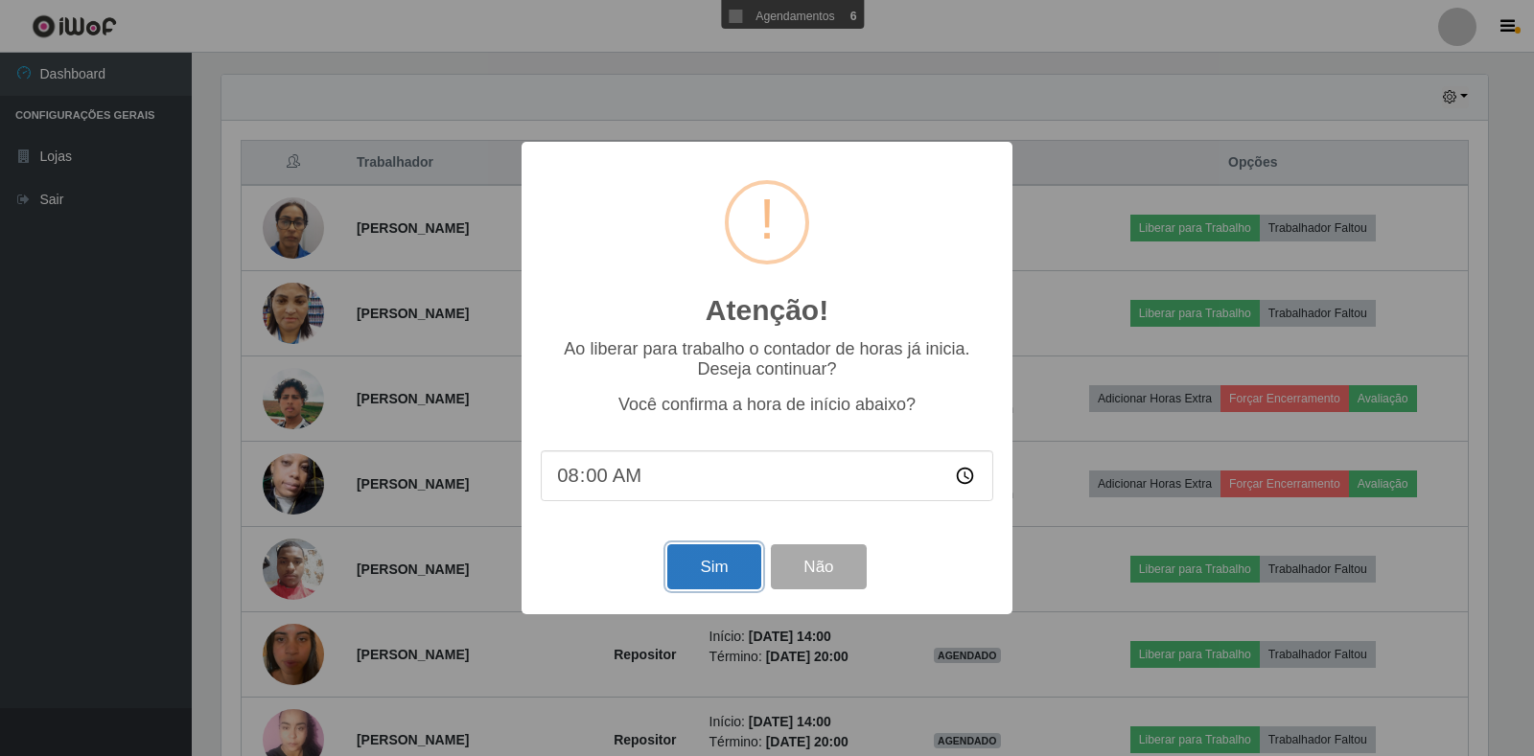
click at [721, 580] on button "Sim" at bounding box center [713, 566] width 93 height 45
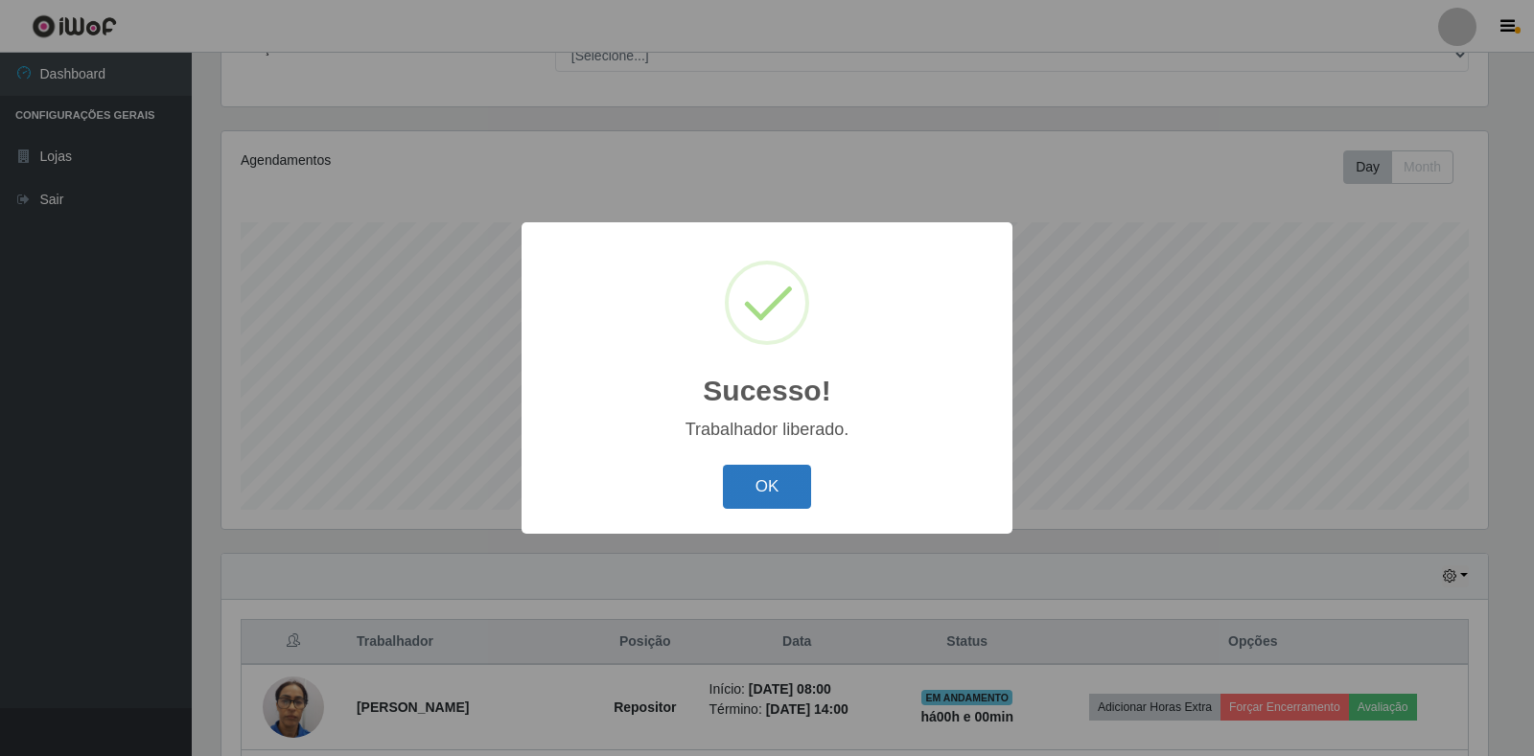
click at [740, 485] on button "OK" at bounding box center [767, 487] width 89 height 45
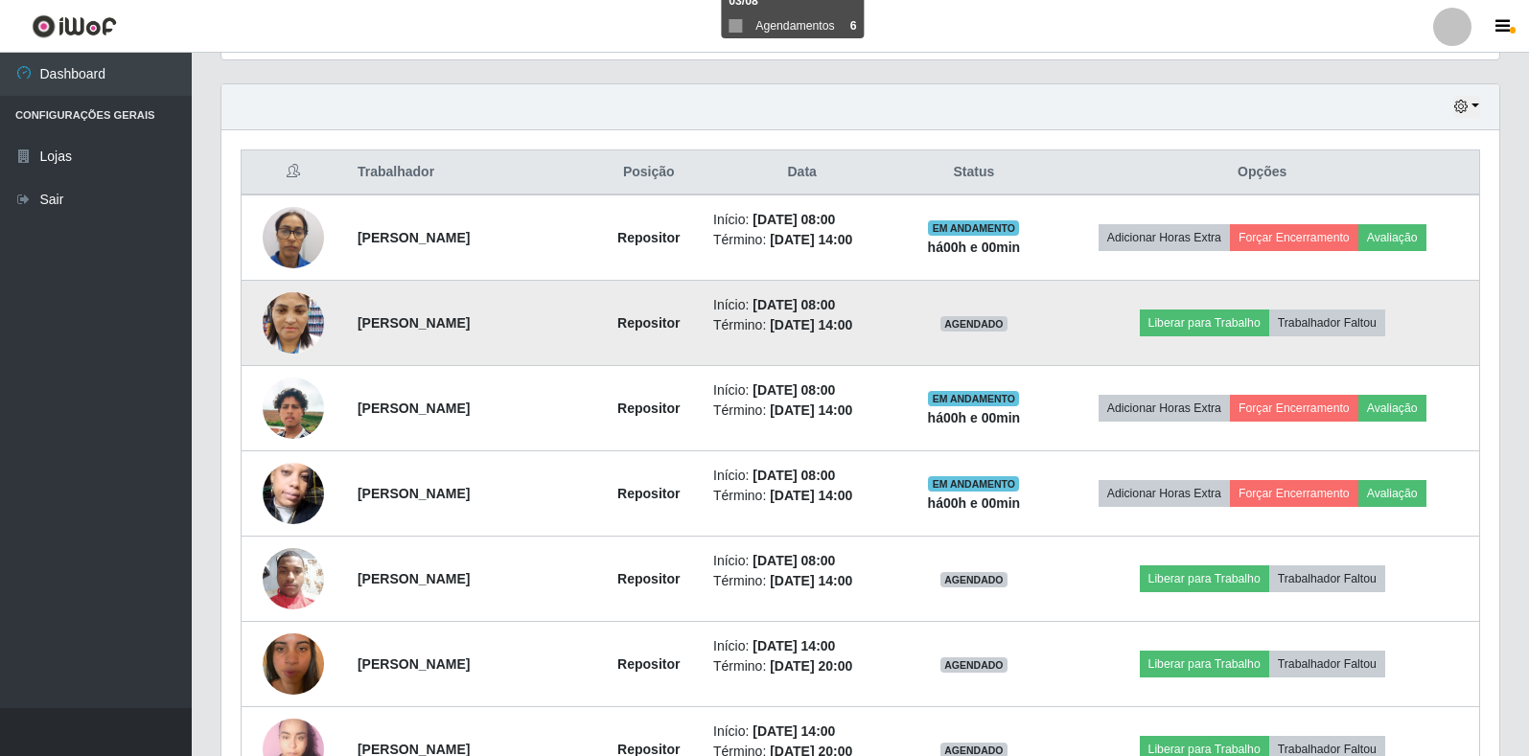
scroll to position [751, 0]
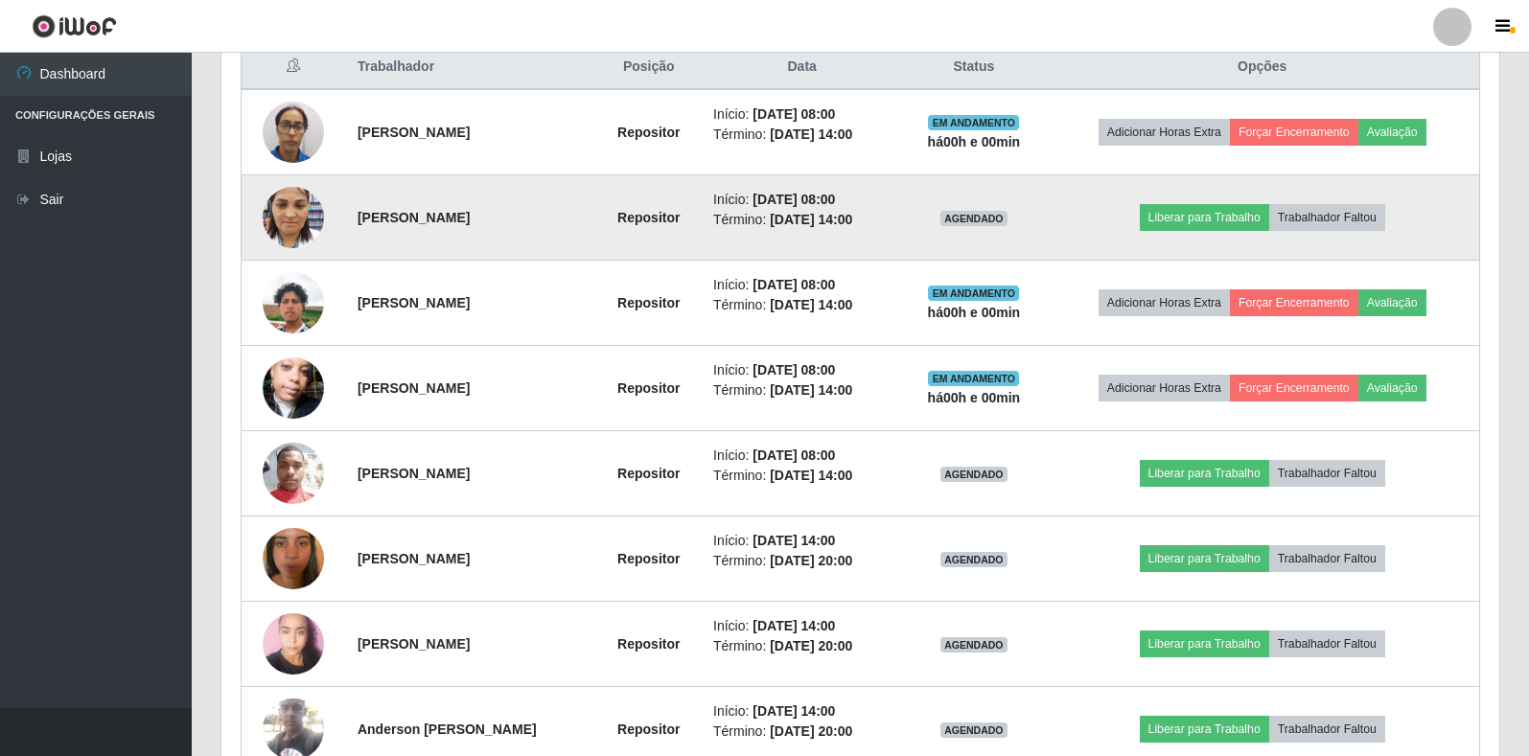
click at [277, 212] on img at bounding box center [293, 216] width 61 height 81
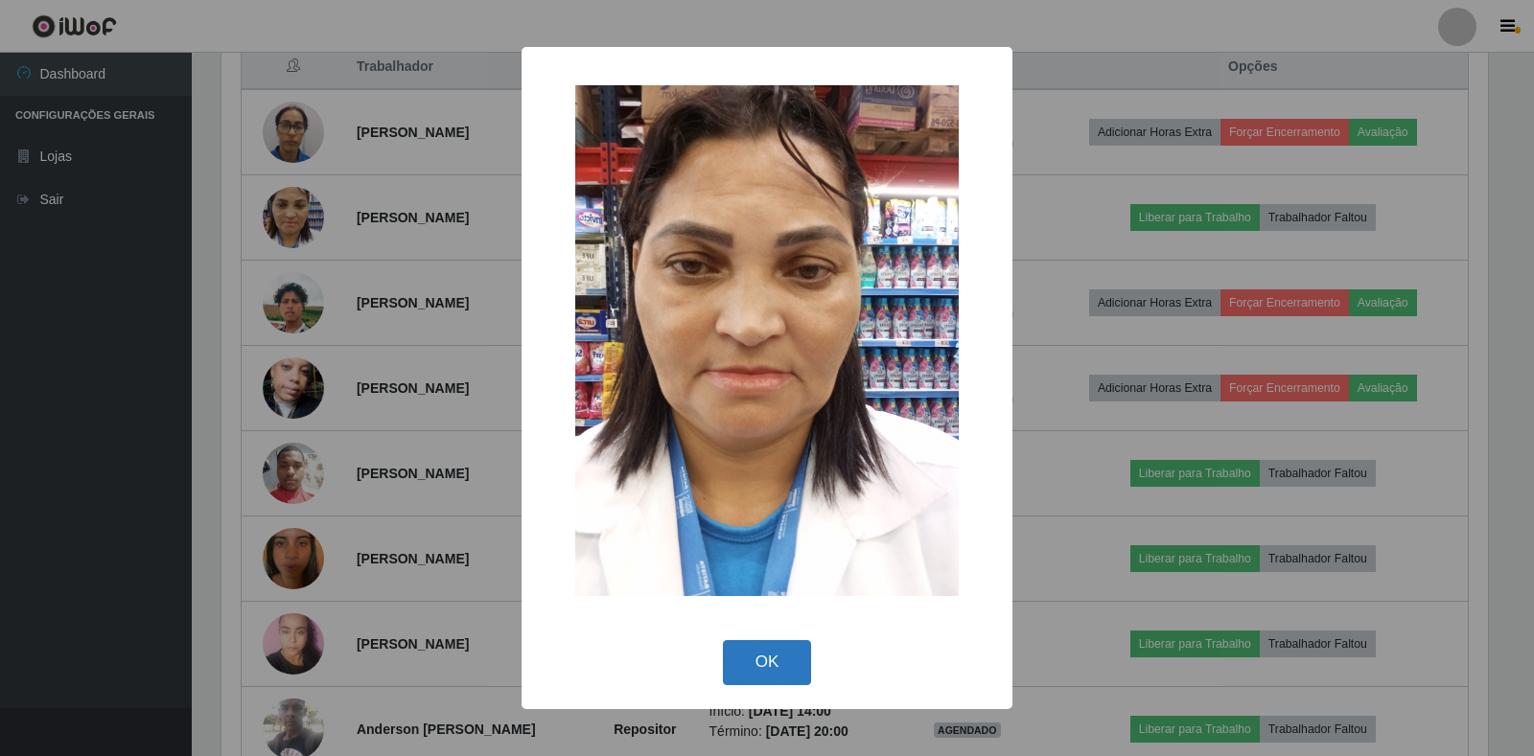
click at [756, 665] on button "OK" at bounding box center [767, 662] width 89 height 45
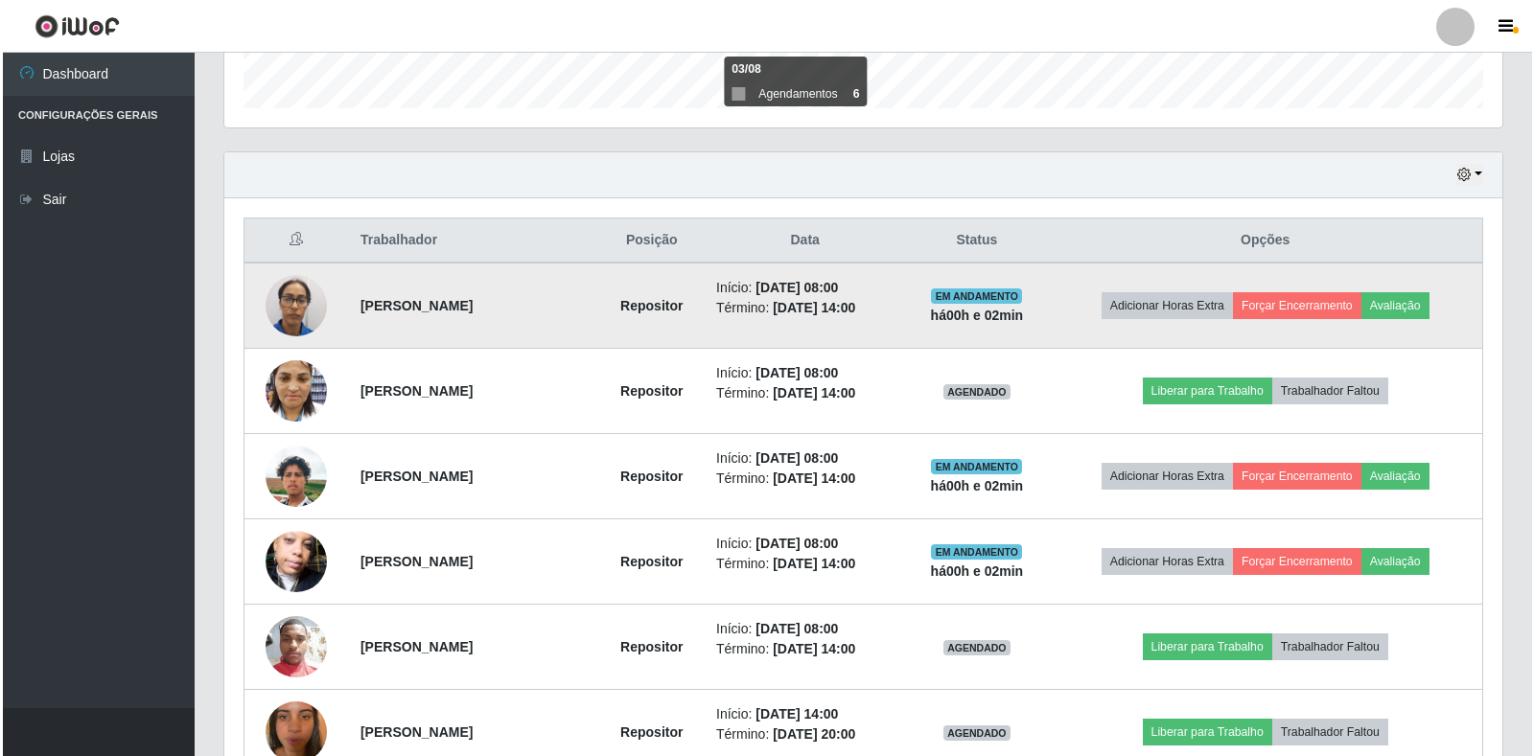
scroll to position [570, 0]
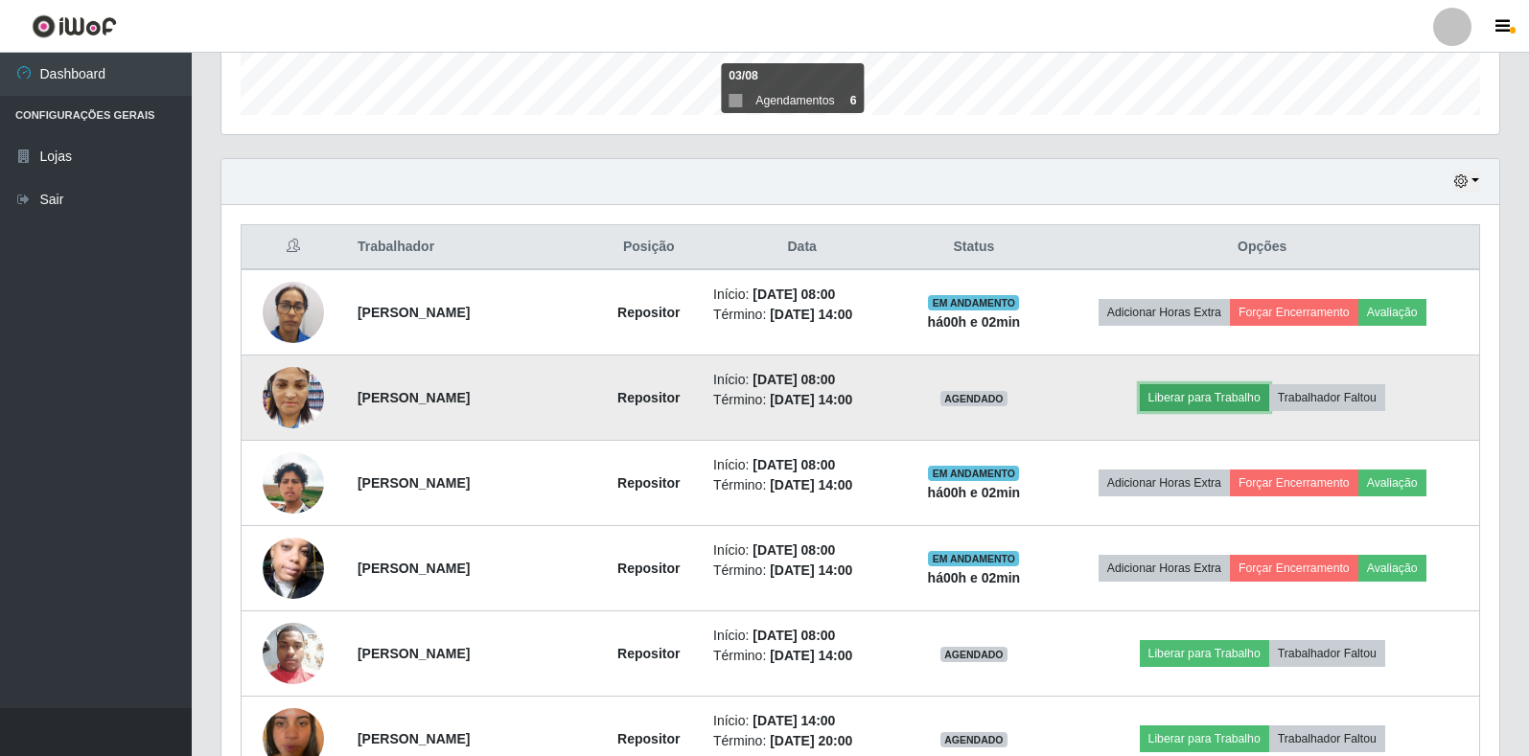
click at [1222, 404] on button "Liberar para Trabalho" at bounding box center [1204, 397] width 129 height 27
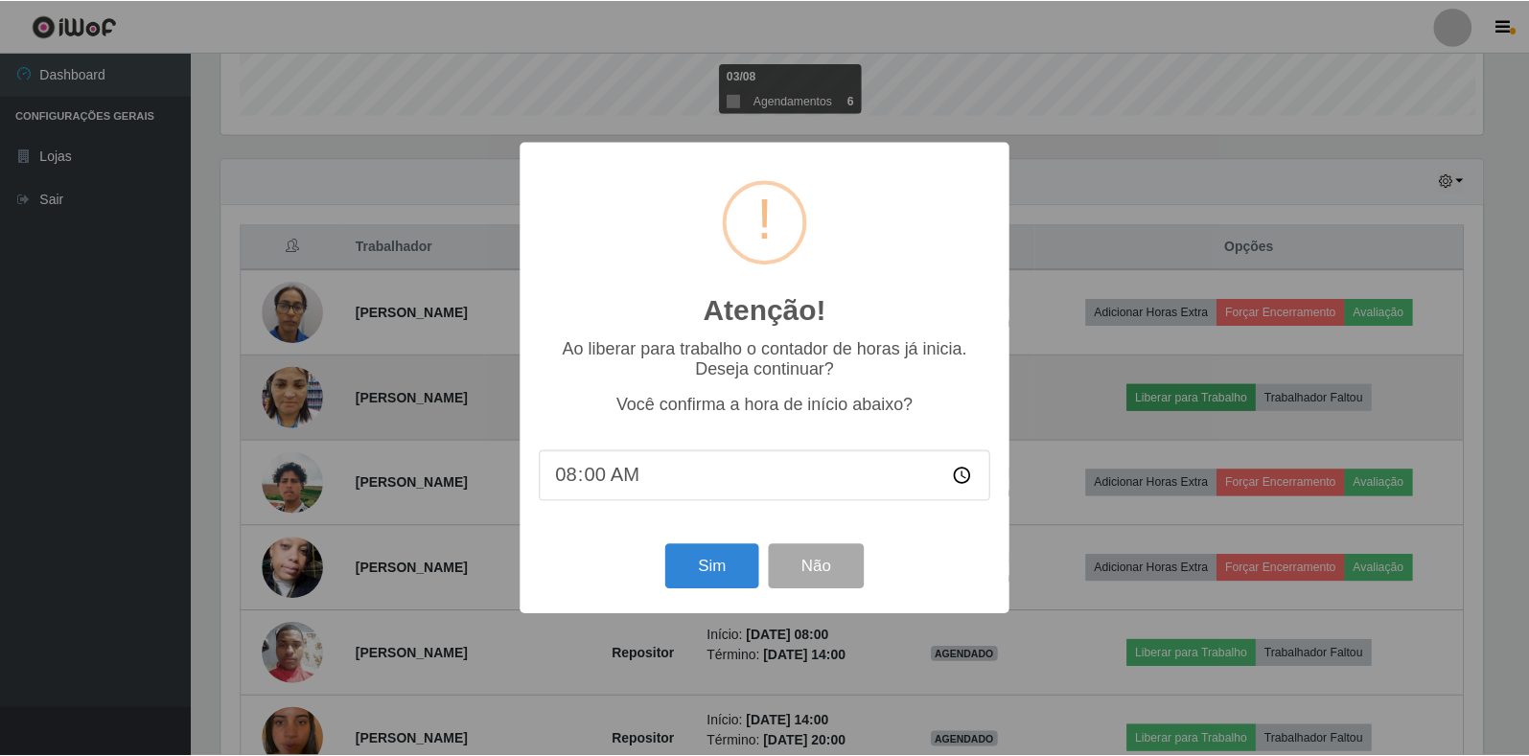
scroll to position [398, 1266]
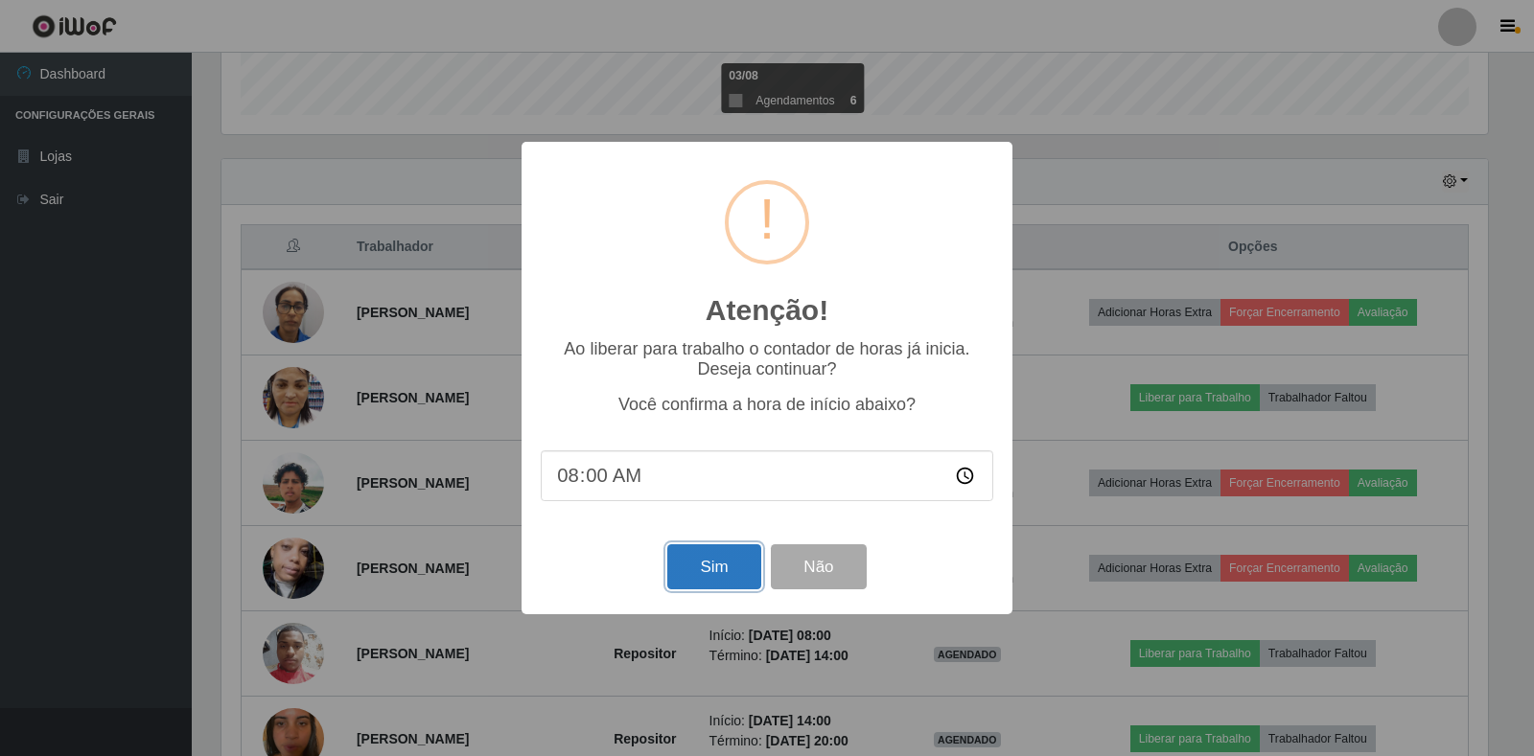
click at [712, 566] on button "Sim" at bounding box center [713, 566] width 93 height 45
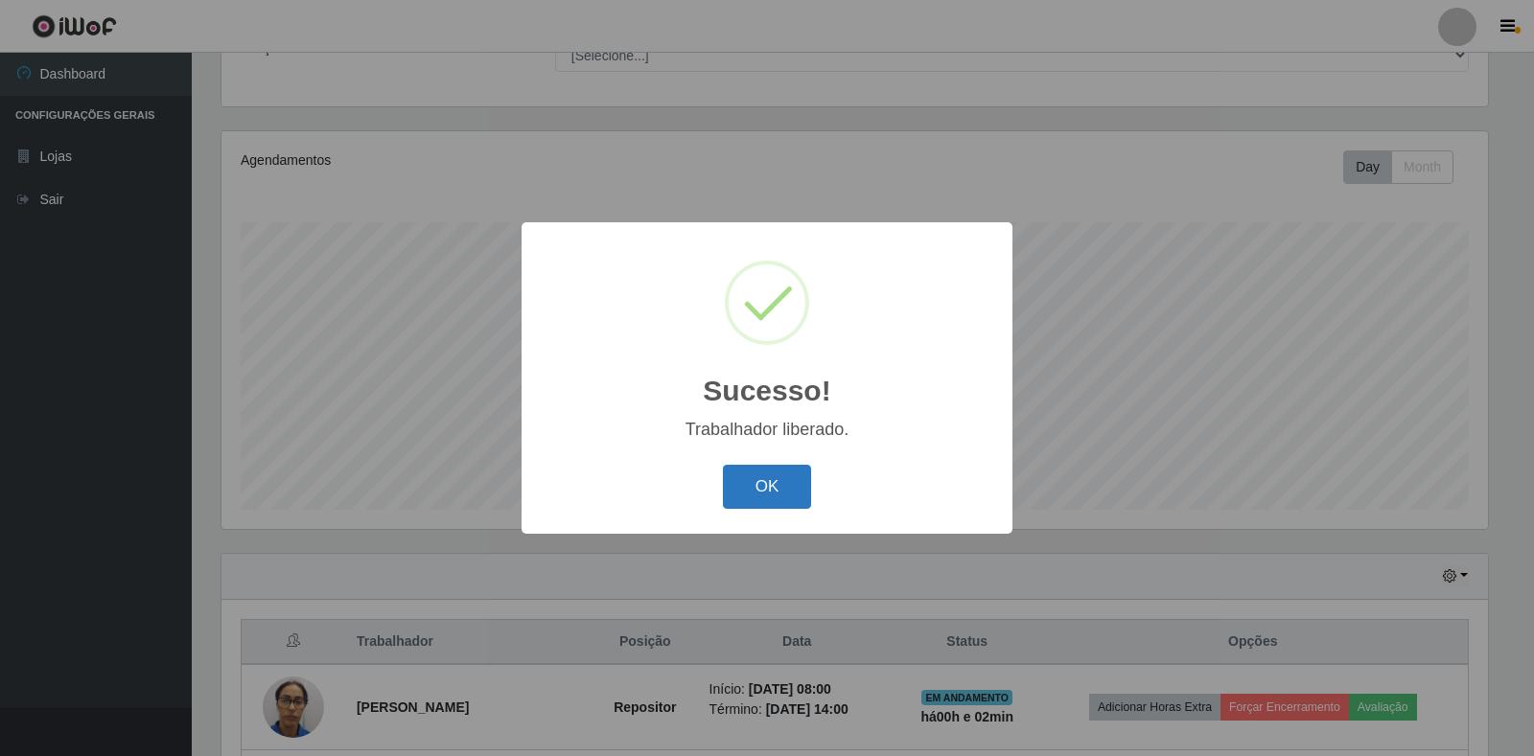
click at [761, 487] on button "OK" at bounding box center [767, 487] width 89 height 45
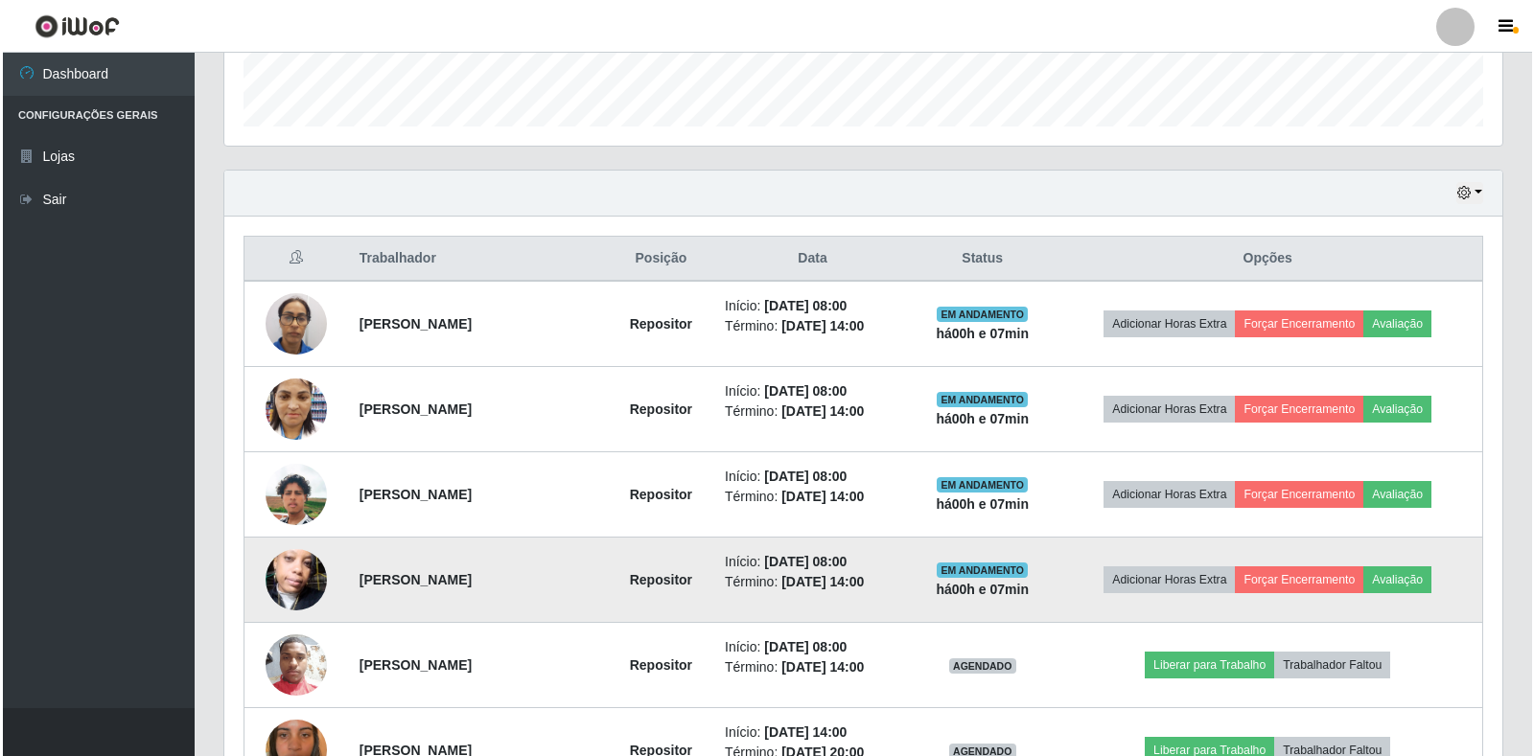
scroll to position [751, 0]
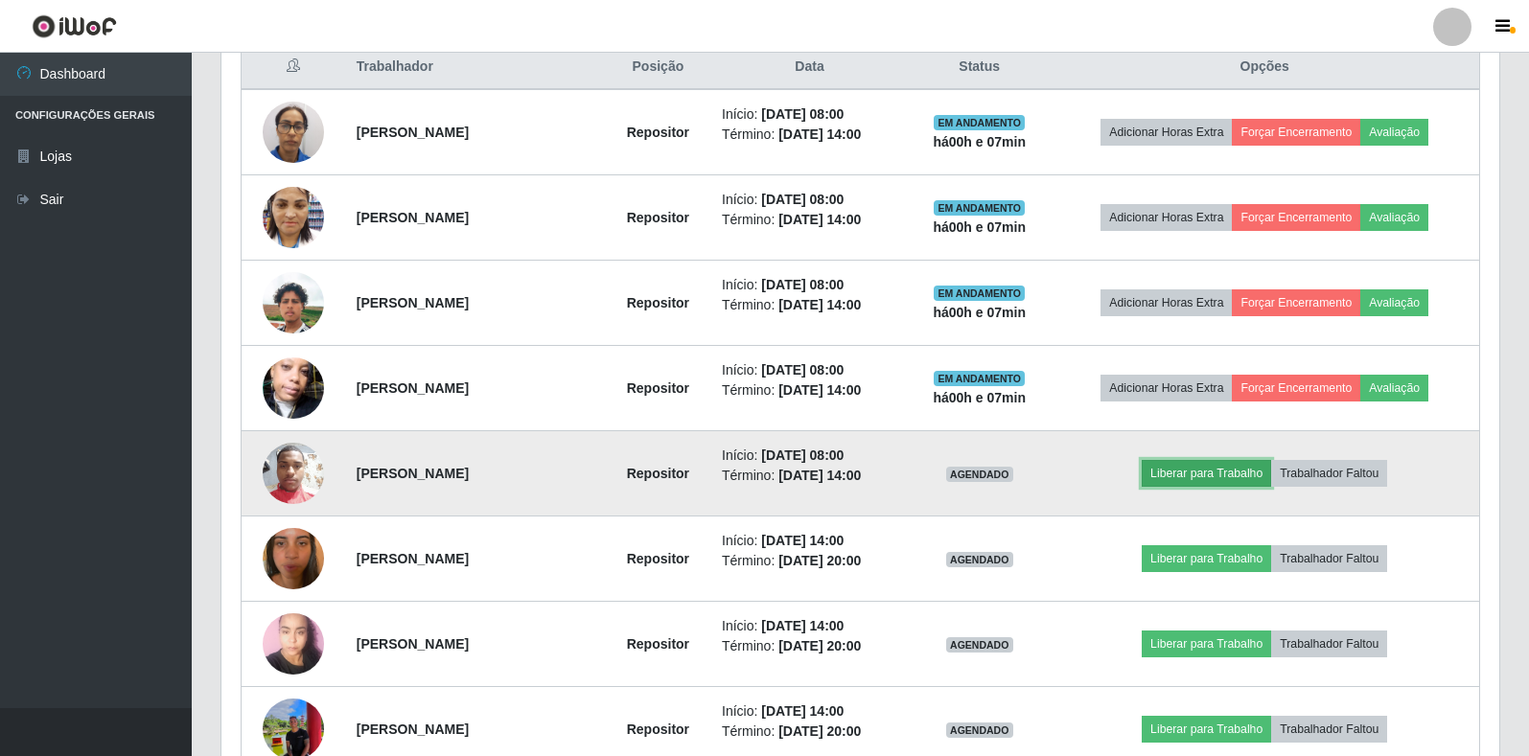
click at [1193, 474] on button "Liberar para Trabalho" at bounding box center [1206, 473] width 129 height 27
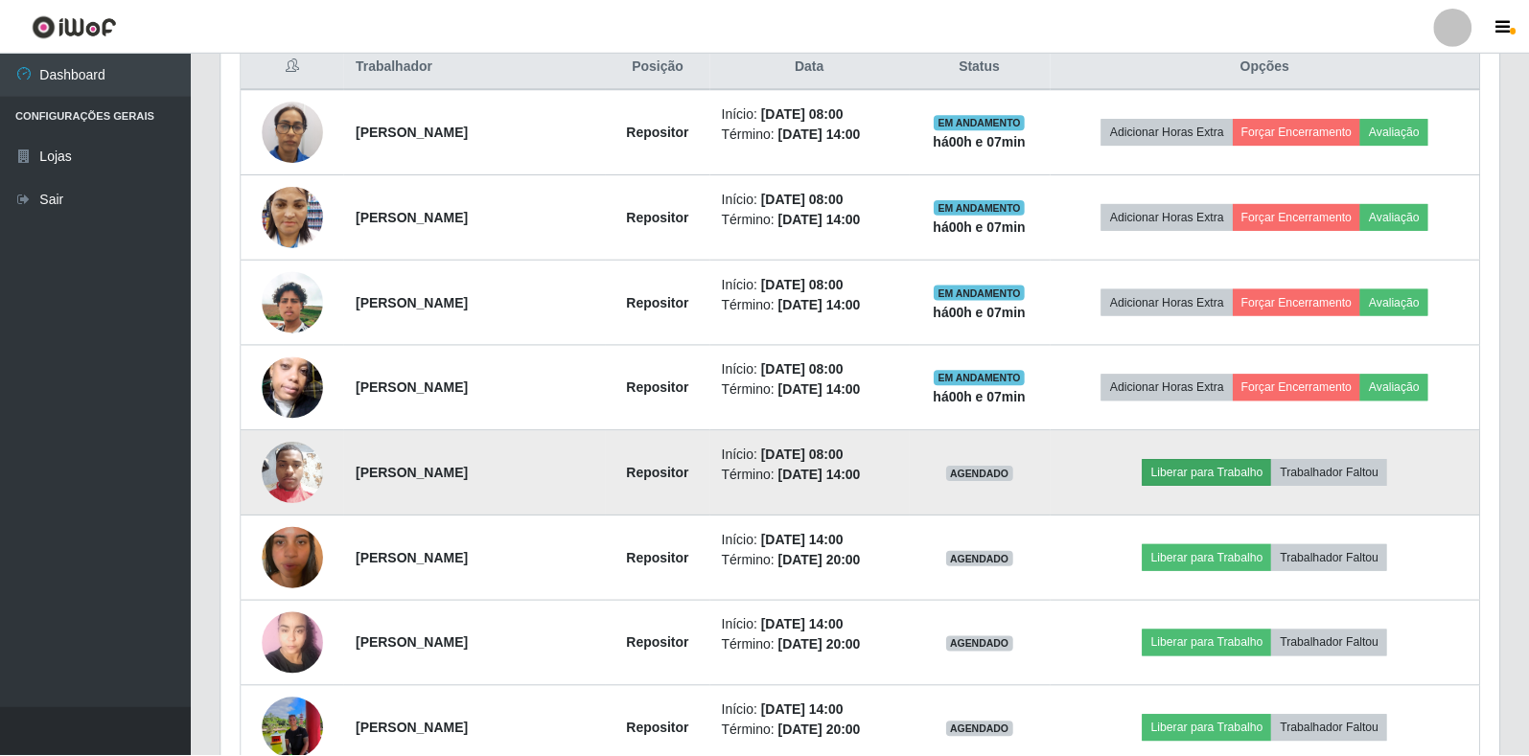
scroll to position [398, 1266]
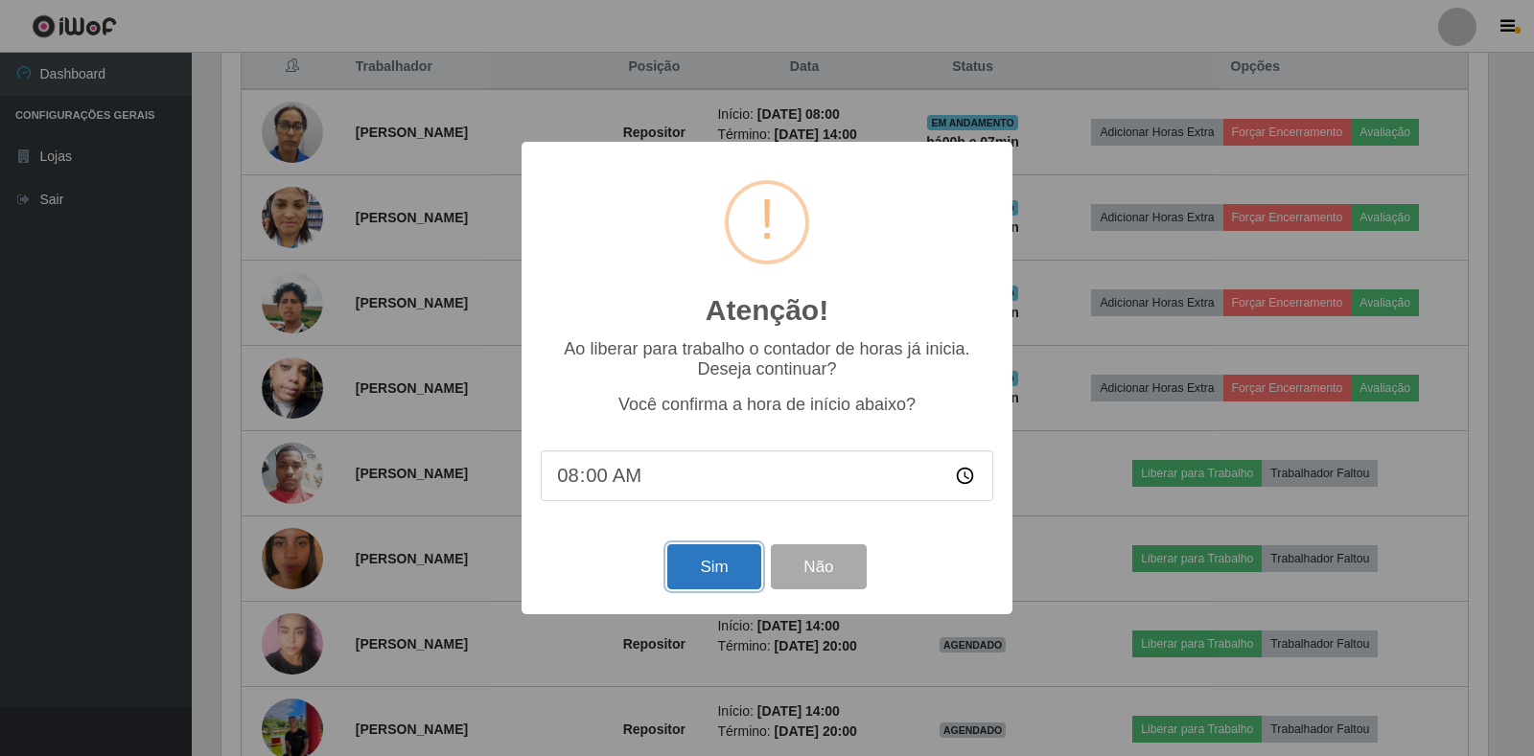
click at [725, 566] on button "Sim" at bounding box center [713, 566] width 93 height 45
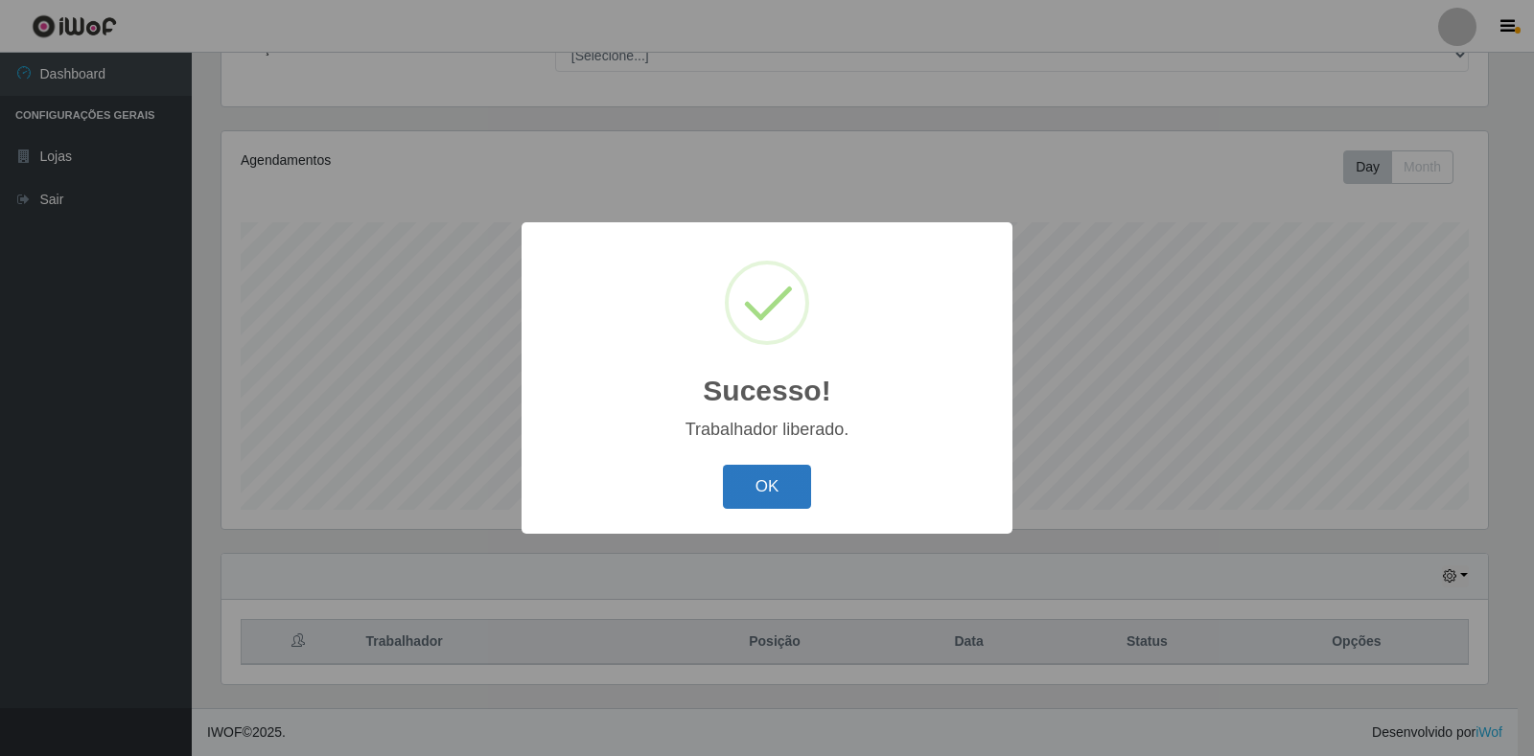
click at [792, 480] on button "OK" at bounding box center [767, 487] width 89 height 45
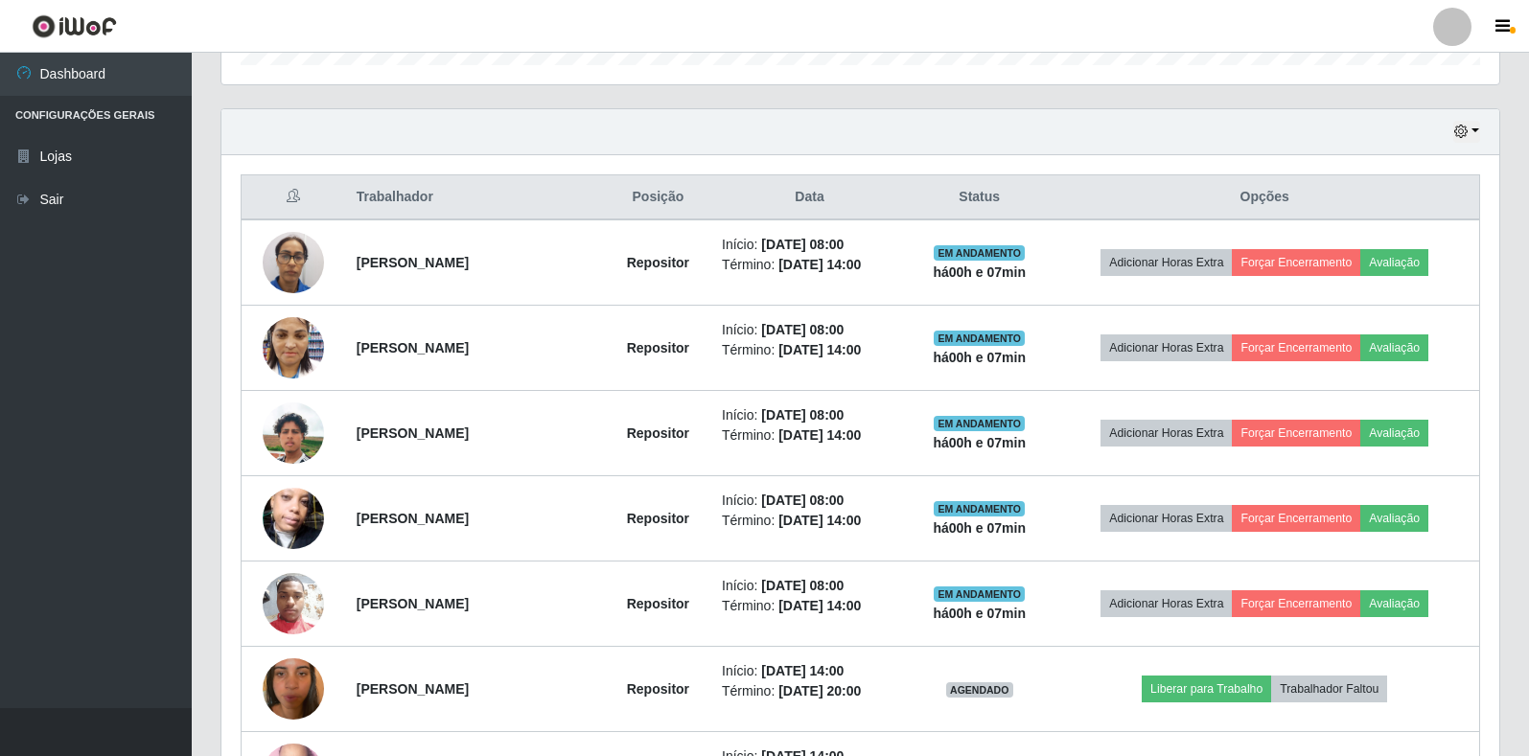
scroll to position [655, 0]
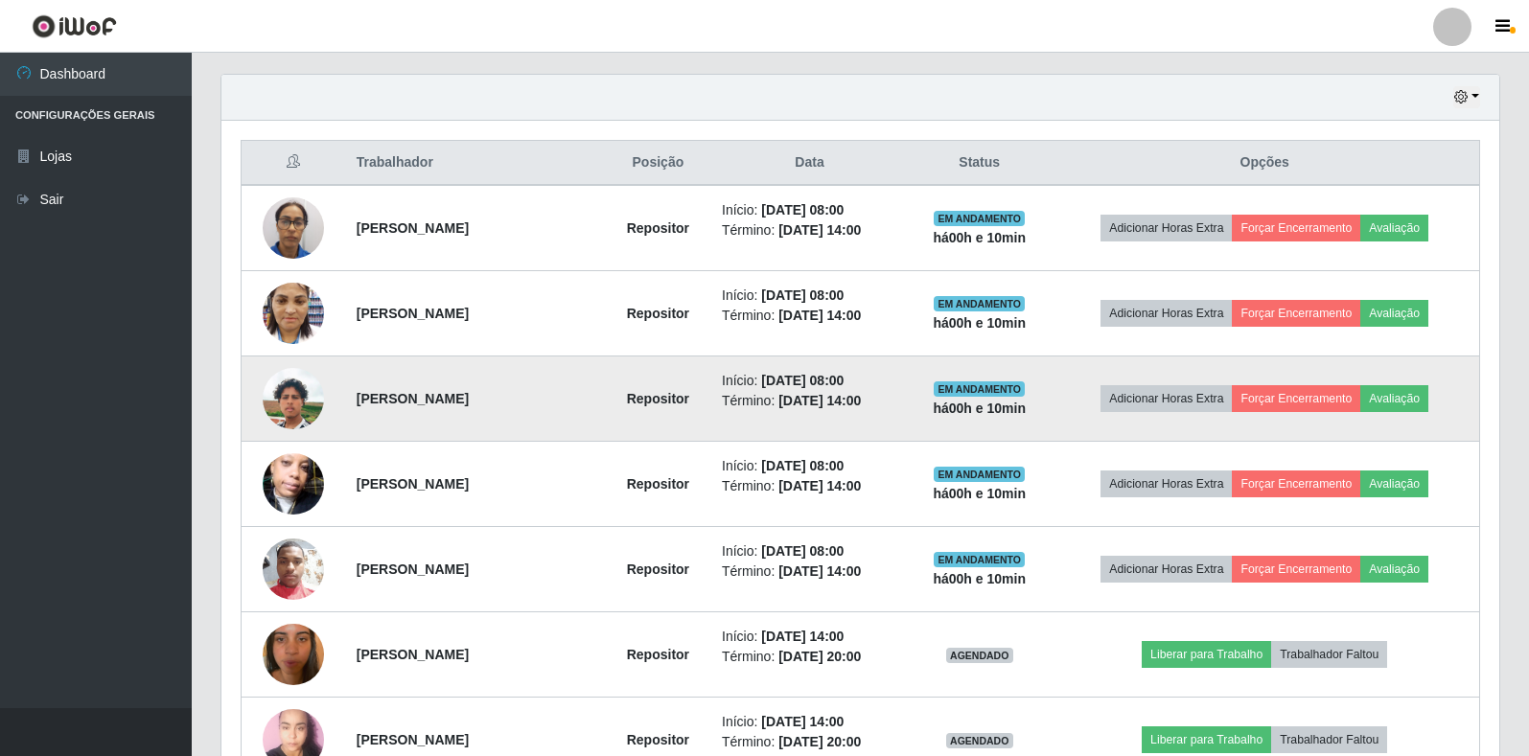
click at [267, 400] on img at bounding box center [293, 398] width 61 height 109
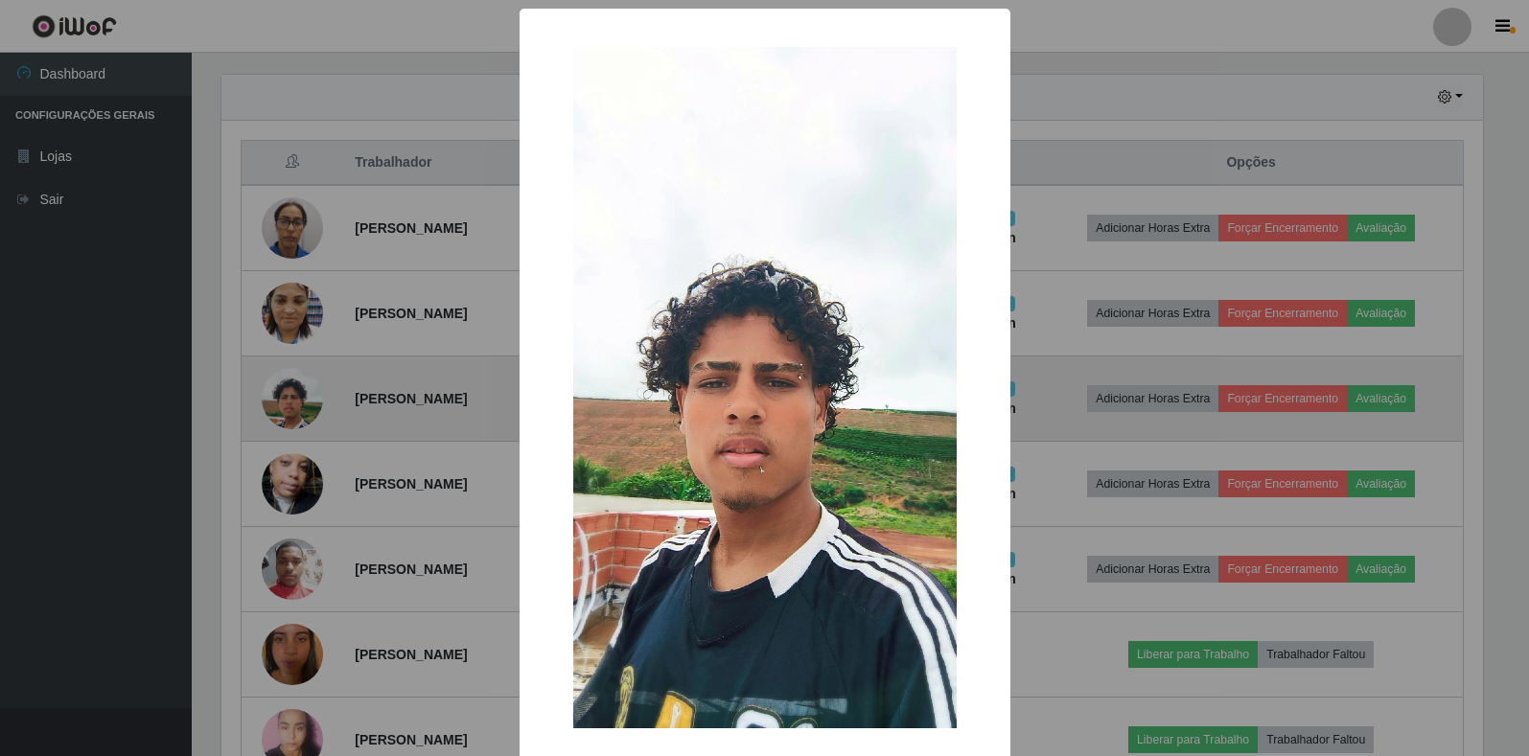
scroll to position [398, 1266]
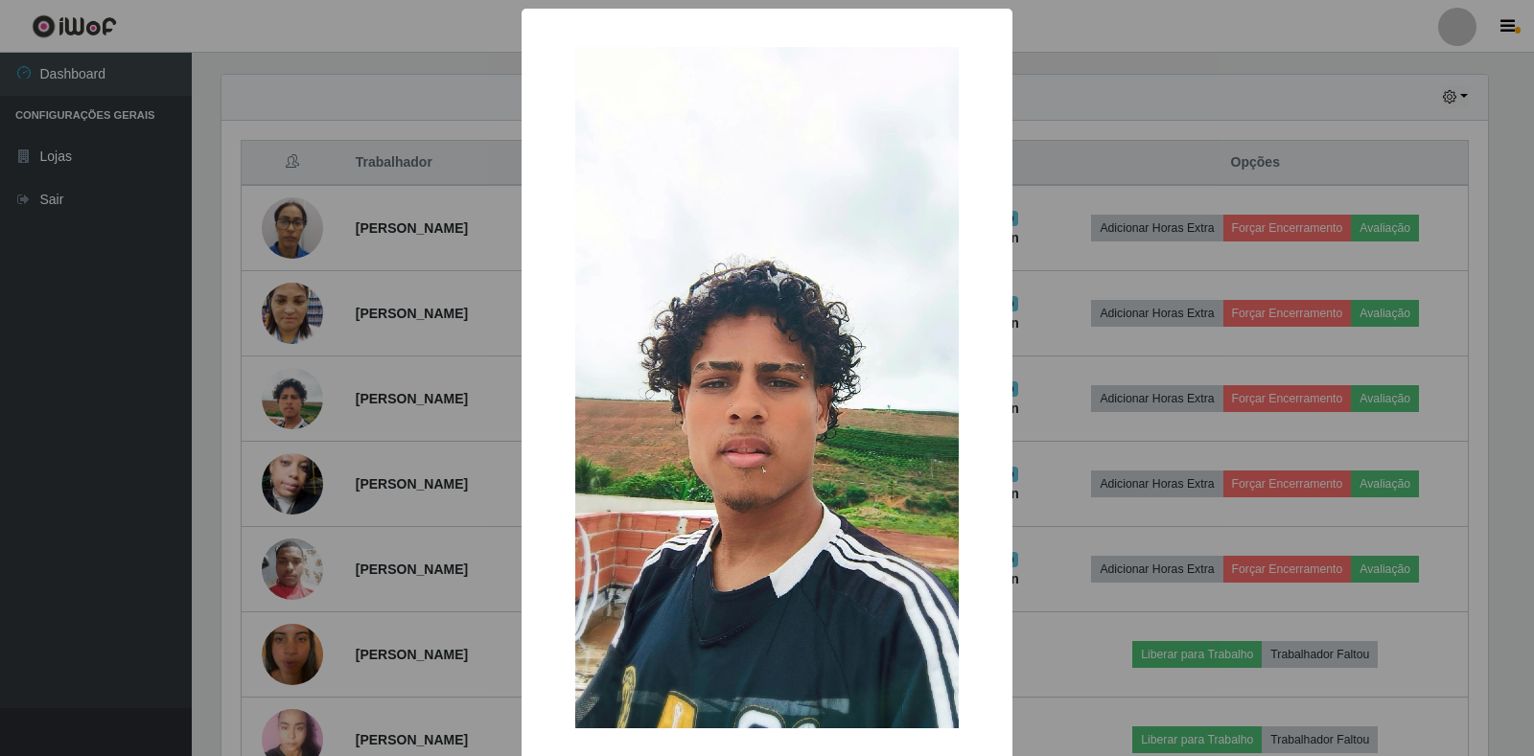
click at [376, 596] on div "× OK Cancel" at bounding box center [767, 378] width 1534 height 756
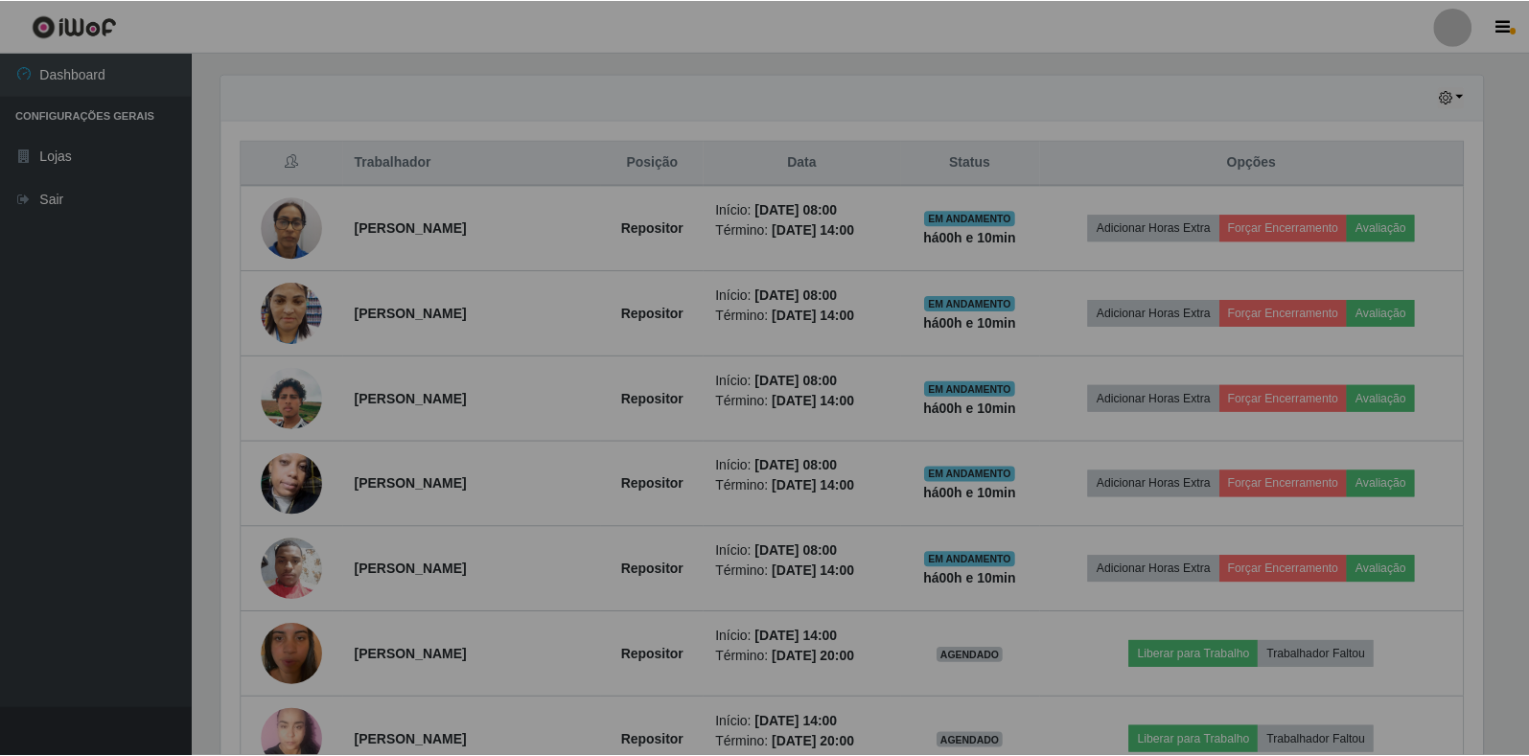
scroll to position [398, 1278]
